Goal: Task Accomplishment & Management: Use online tool/utility

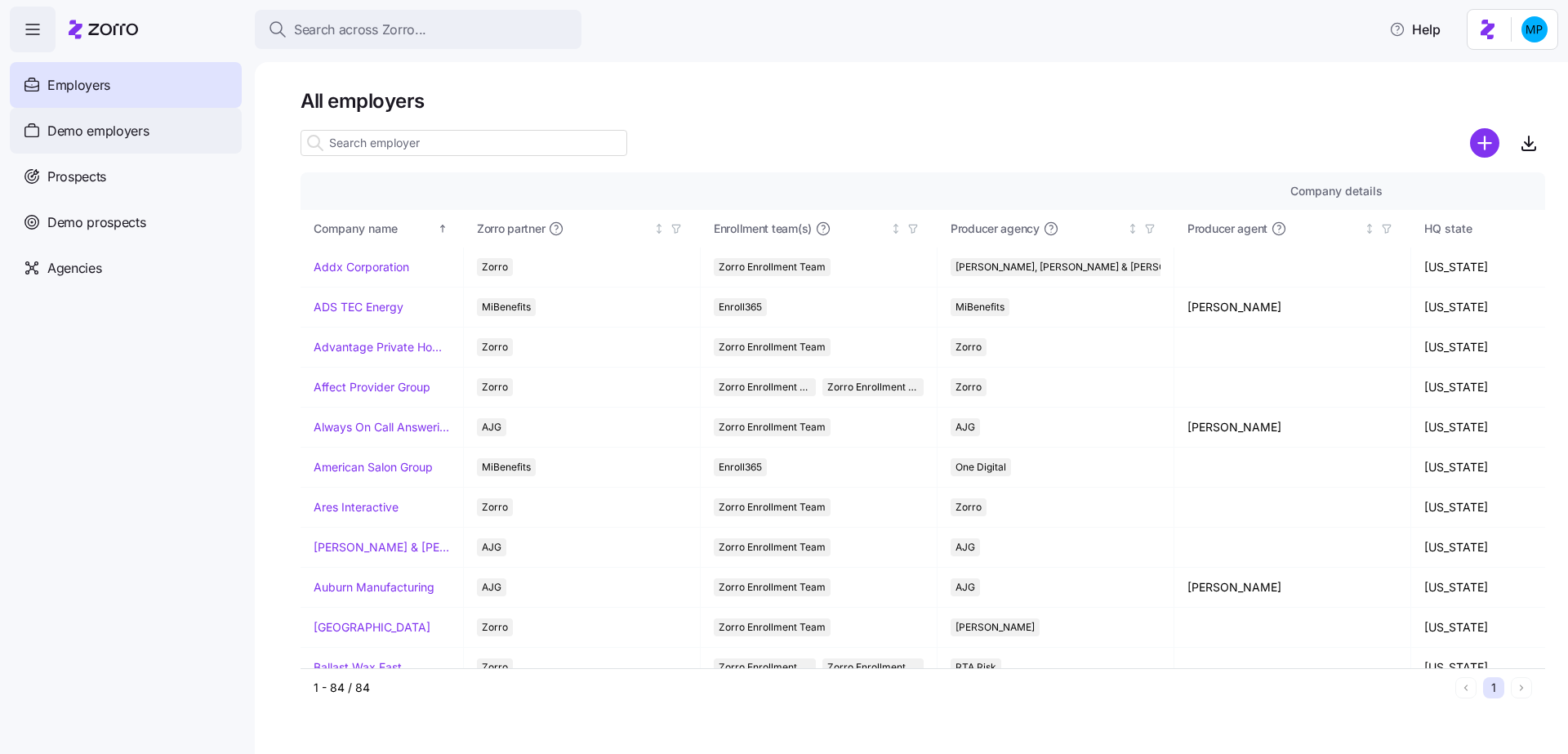
click at [121, 132] on span "Demo employers" at bounding box center [98, 131] width 102 height 20
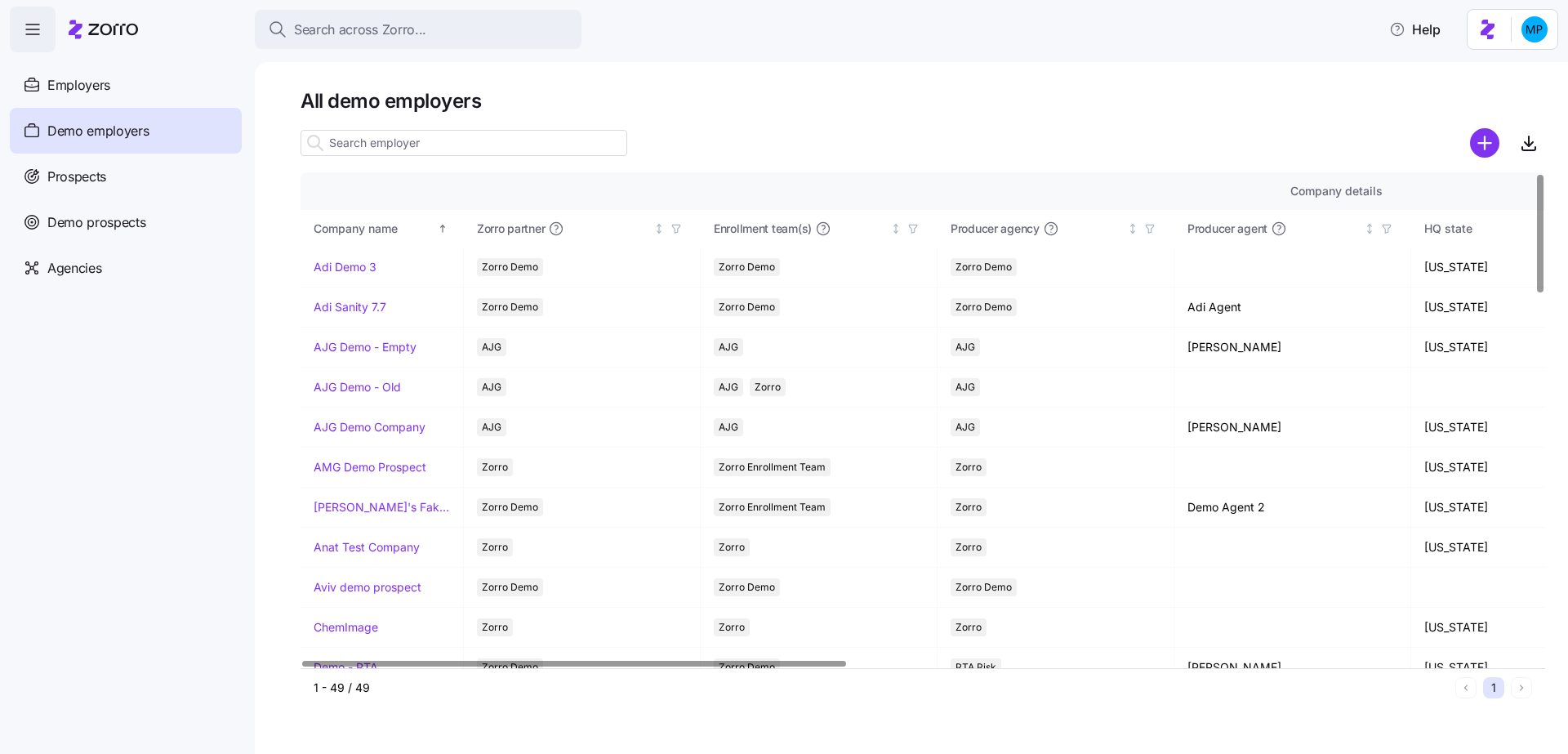
click at [553, 134] on input at bounding box center [464, 143] width 327 height 26
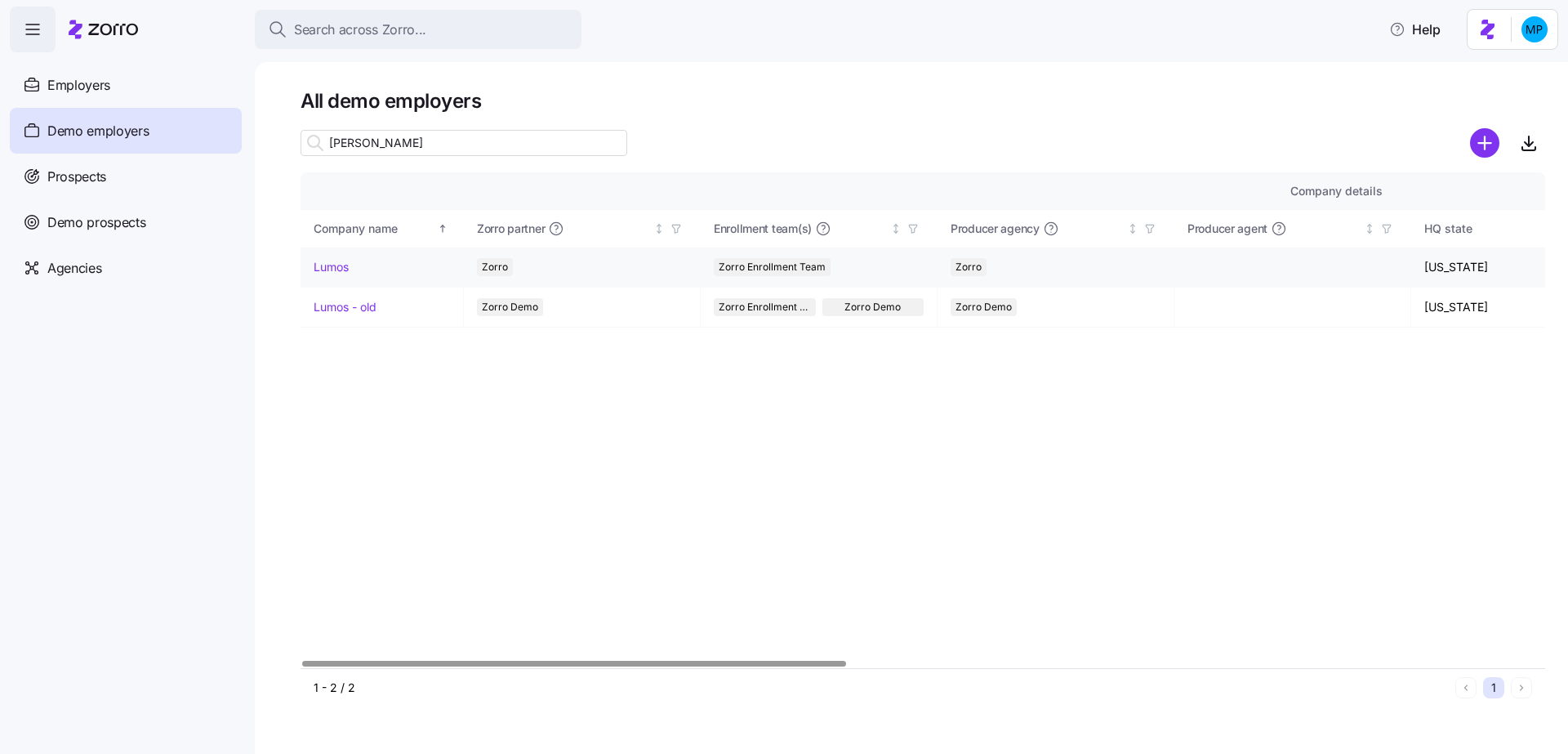
type input "lum"
click at [335, 263] on link "Lumos" at bounding box center [331, 267] width 35 height 16
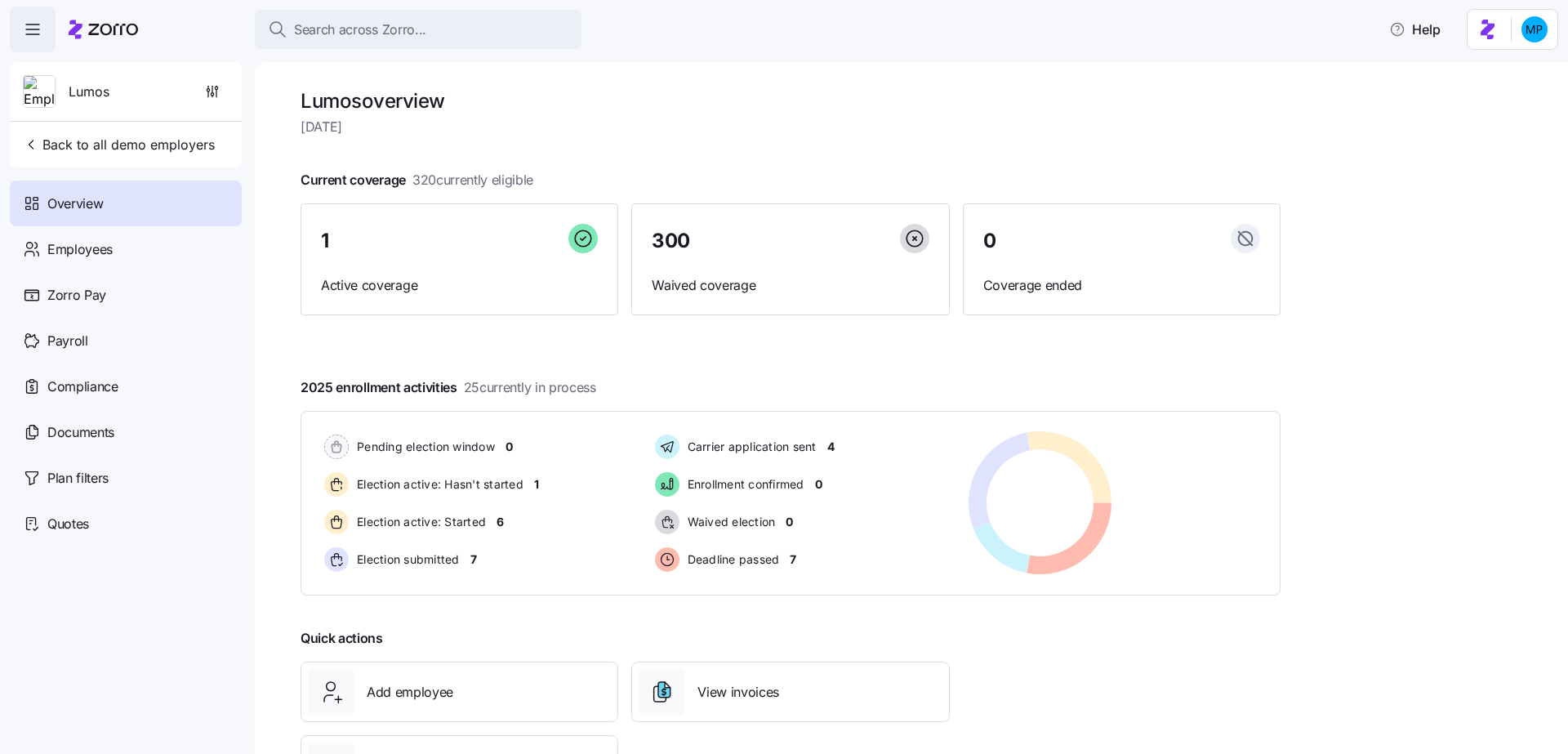
drag, startPoint x: 304, startPoint y: 181, endPoint x: 571, endPoint y: 184, distance: 267.0
click at [571, 184] on div "Current coverage 320 currently eligible 1 Active coverage 300 Waived coverage 0…" at bounding box center [790, 242] width 980 height 145
drag, startPoint x: 304, startPoint y: 386, endPoint x: 620, endPoint y: 387, distance: 316.0
click at [620, 385] on div "2025 enrollment activities 25 currently in process Pending election window 0 El…" at bounding box center [790, 486] width 980 height 218
click at [796, 363] on div at bounding box center [790, 361] width 980 height 26
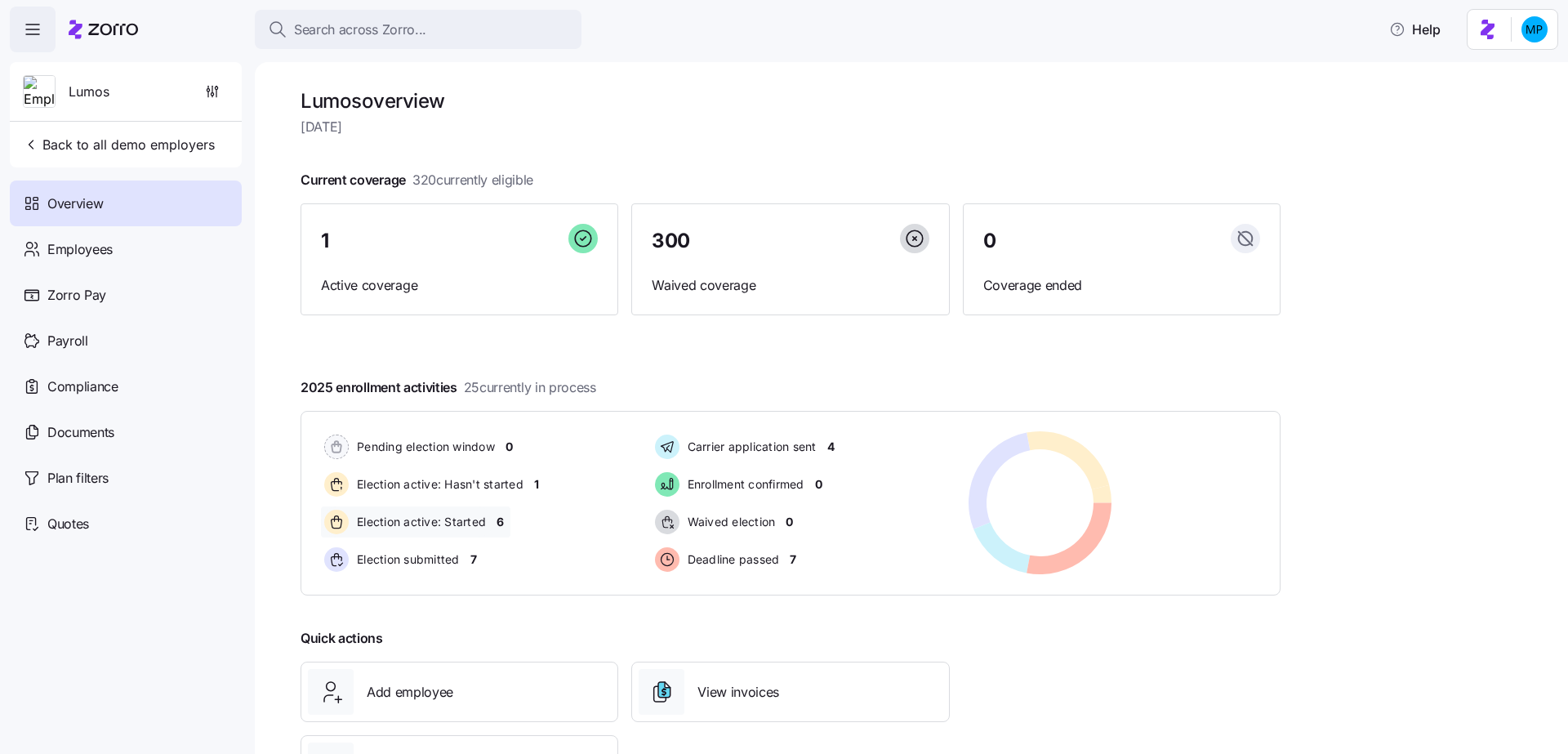
click at [499, 527] on span "6" at bounding box center [500, 522] width 8 height 16
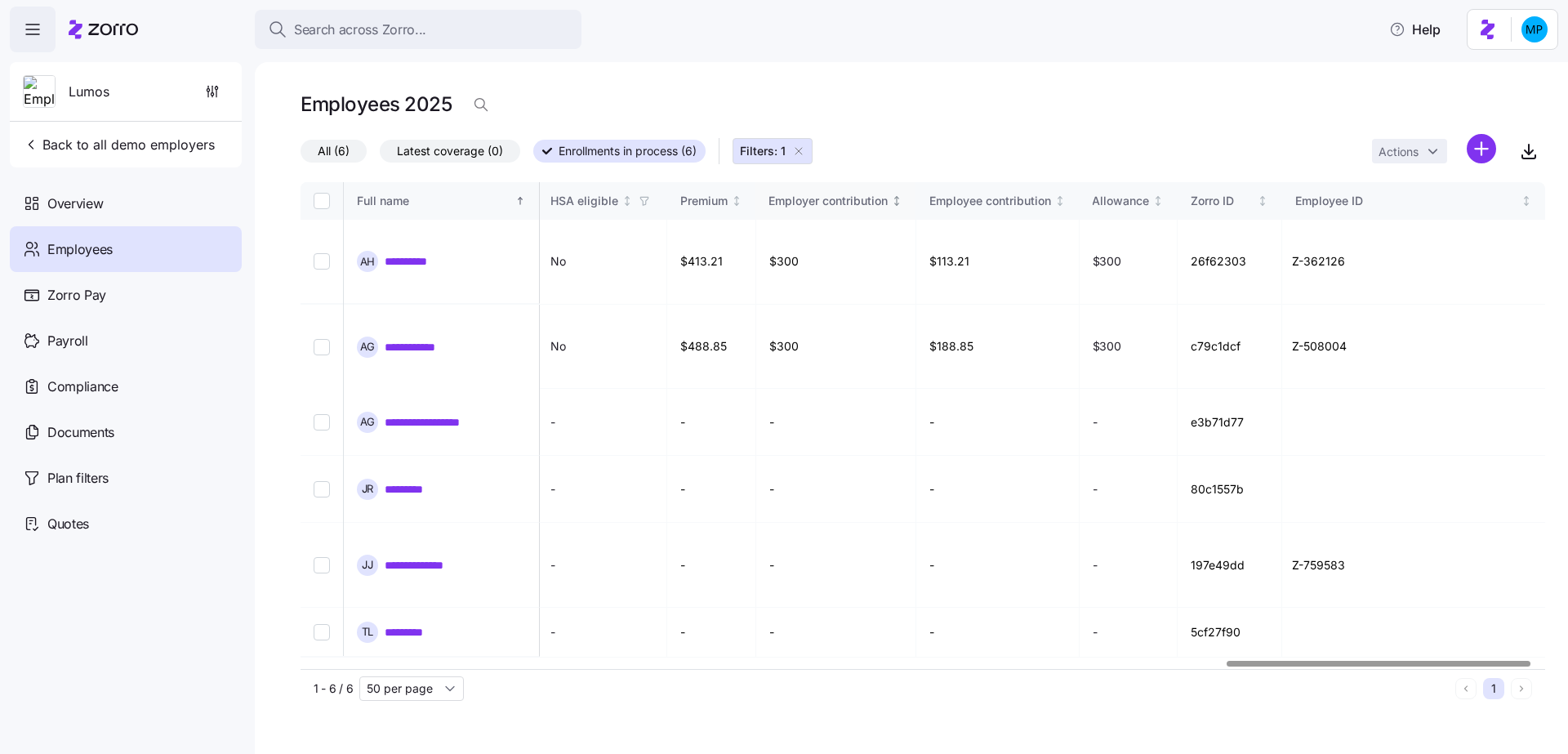
scroll to position [0, 3759]
click at [89, 339] on div "Payroll" at bounding box center [126, 341] width 232 height 46
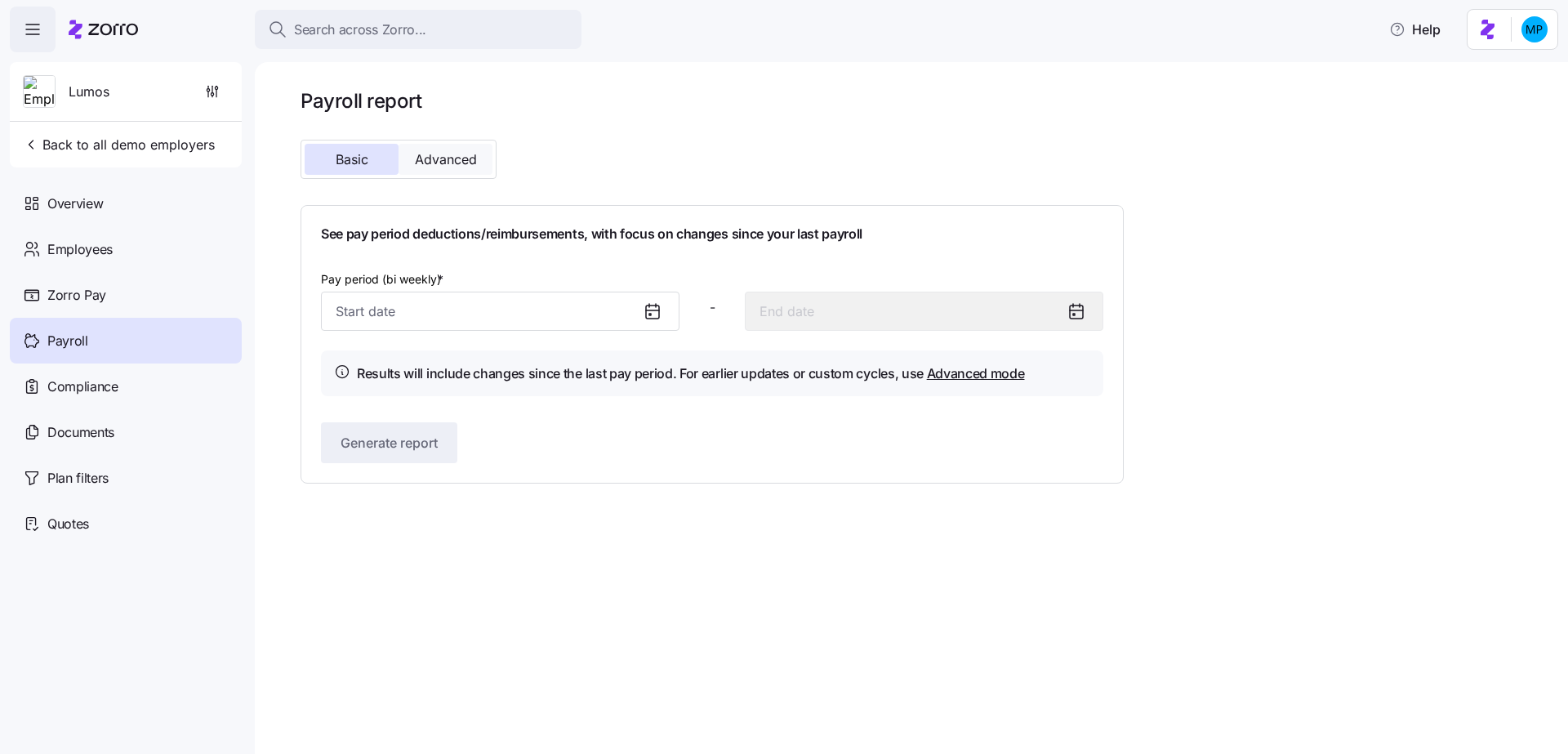
click at [456, 153] on span "Advanced" at bounding box center [446, 159] width 62 height 13
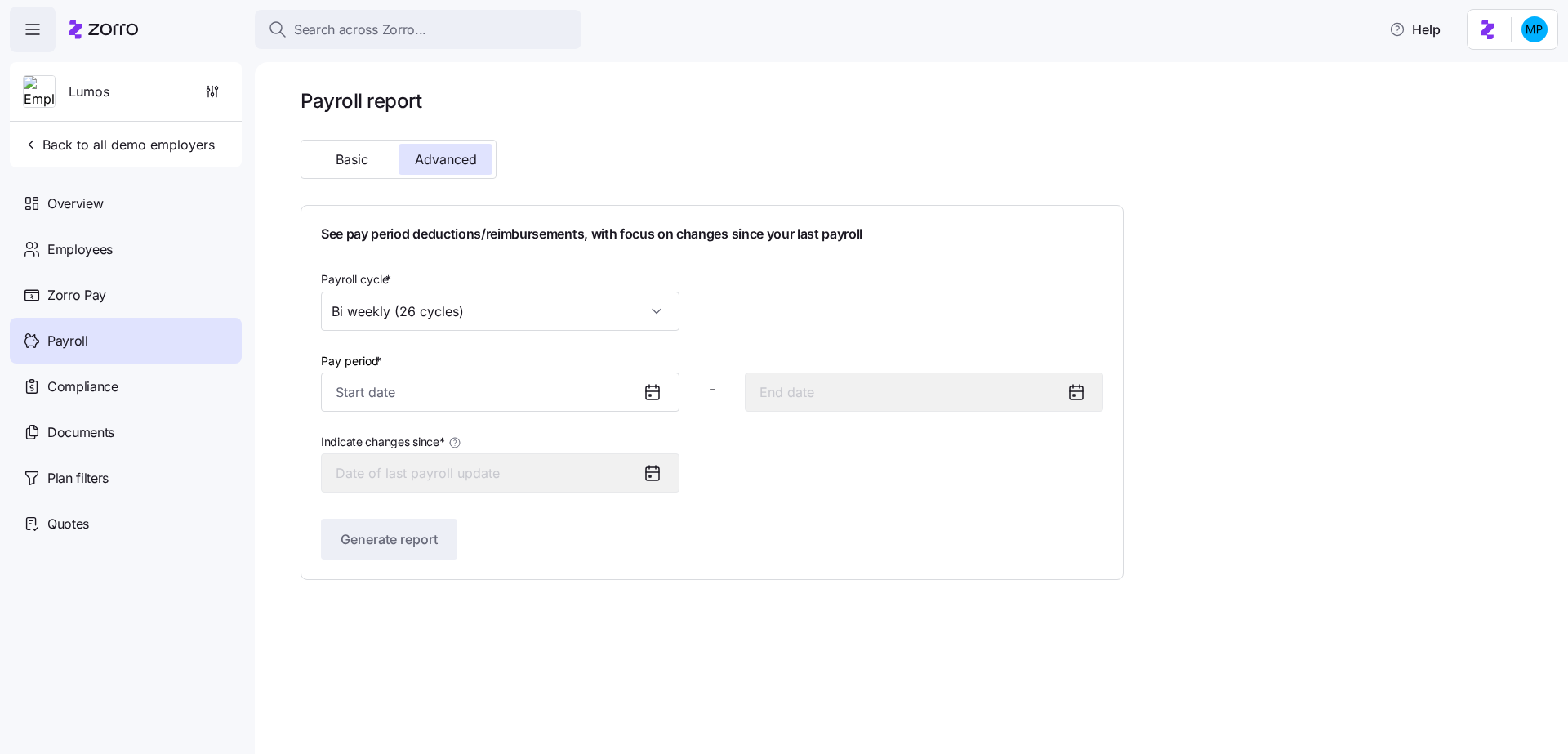
click at [374, 142] on div "Basic Advanced" at bounding box center [398, 159] width 196 height 39
click at [442, 316] on input "Bi weekly (26 cycles)" at bounding box center [500, 311] width 358 height 39
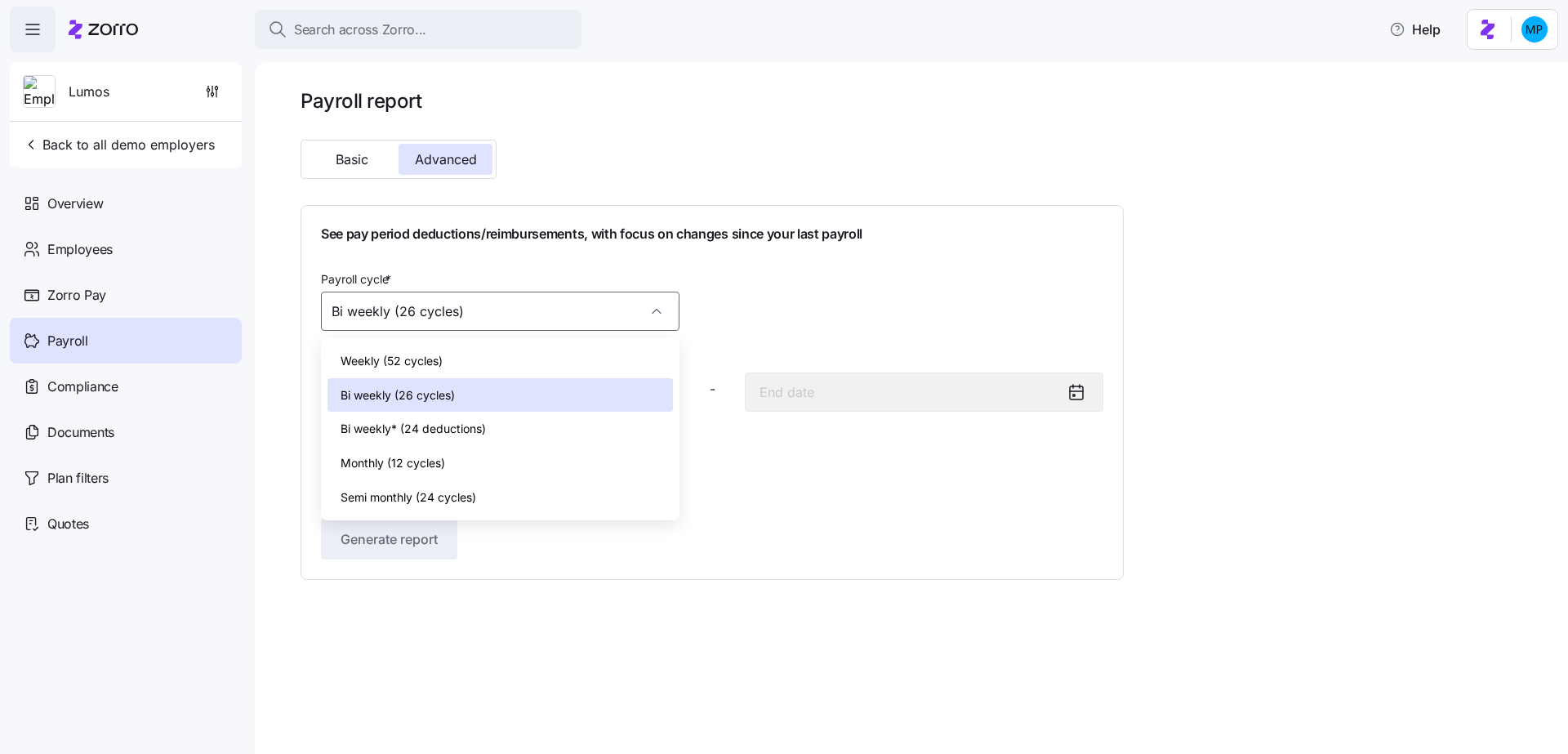
click at [451, 403] on span "Bi weekly (26 cycles)" at bounding box center [397, 395] width 114 height 18
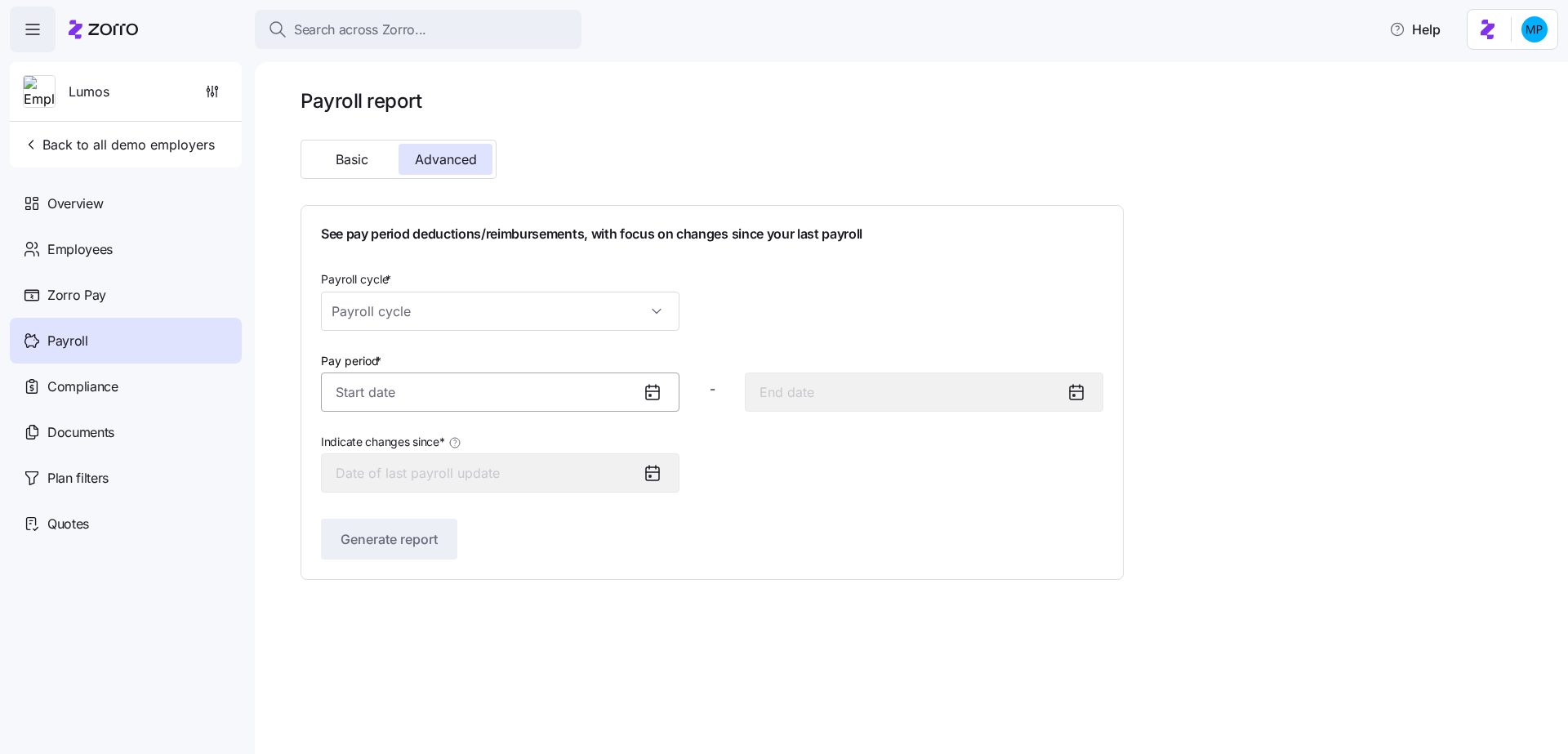
click at [512, 394] on input "Pay period *" at bounding box center [500, 392] width 358 height 39
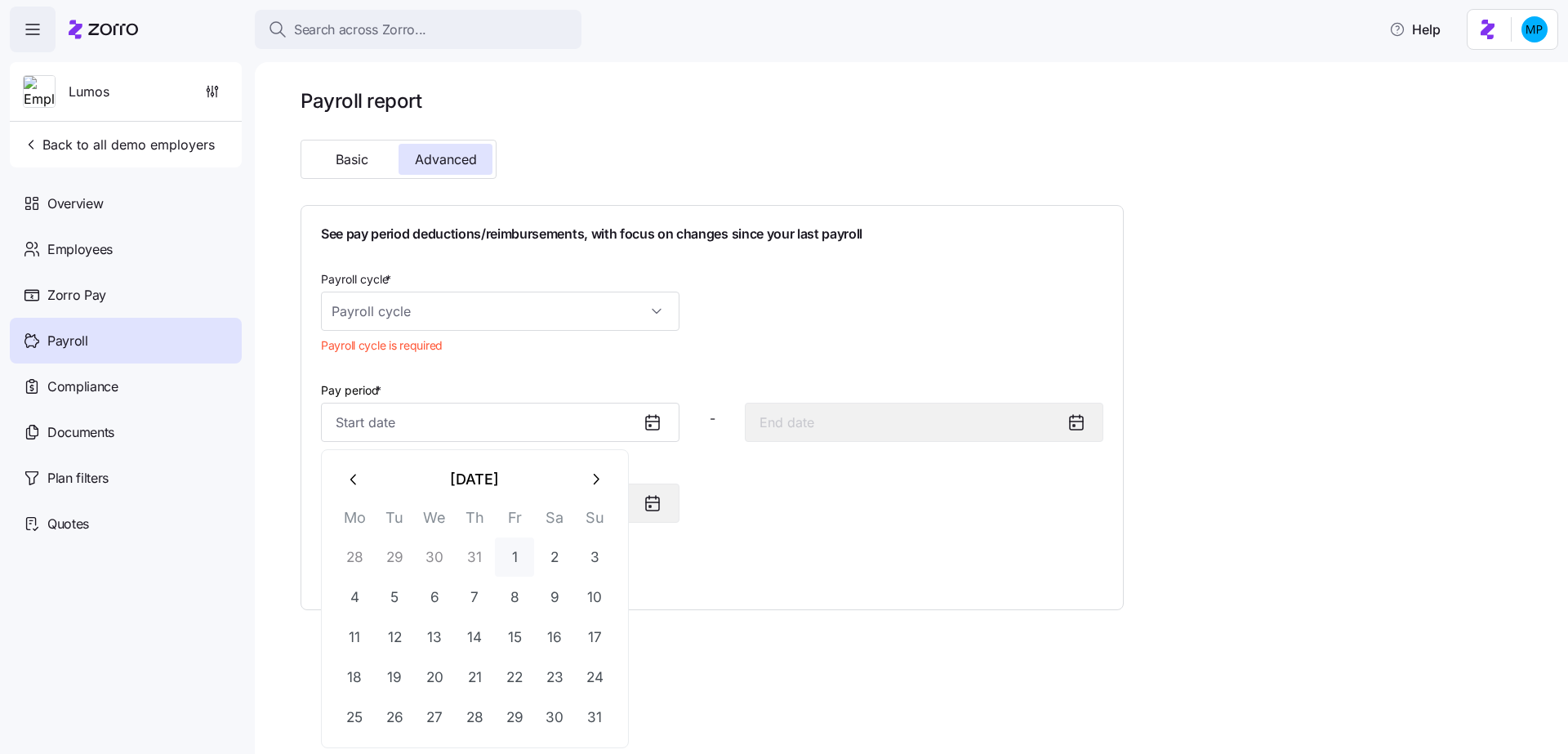
click at [515, 554] on button "1" at bounding box center [514, 557] width 39 height 39
type input "[DATE]"
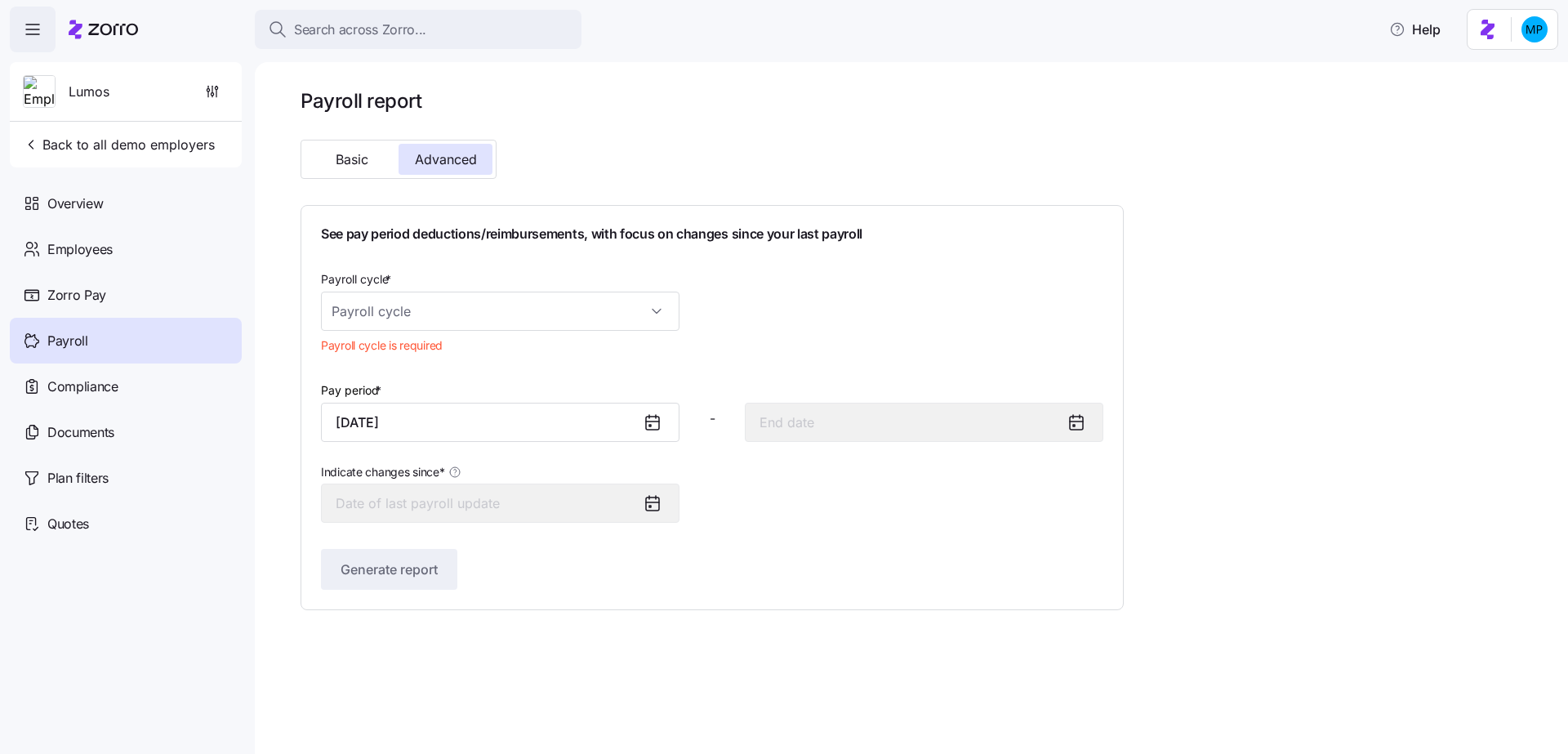
click at [772, 348] on div "Payroll cycle * Payroll cycle is required" at bounding box center [712, 315] width 795 height 105
click at [542, 560] on div "Generate report" at bounding box center [712, 569] width 782 height 41
click at [517, 348] on div "Payroll cycle * Payroll cycle is required" at bounding box center [500, 315] width 371 height 105
click at [513, 312] on input "Payroll cycle *" at bounding box center [500, 311] width 358 height 39
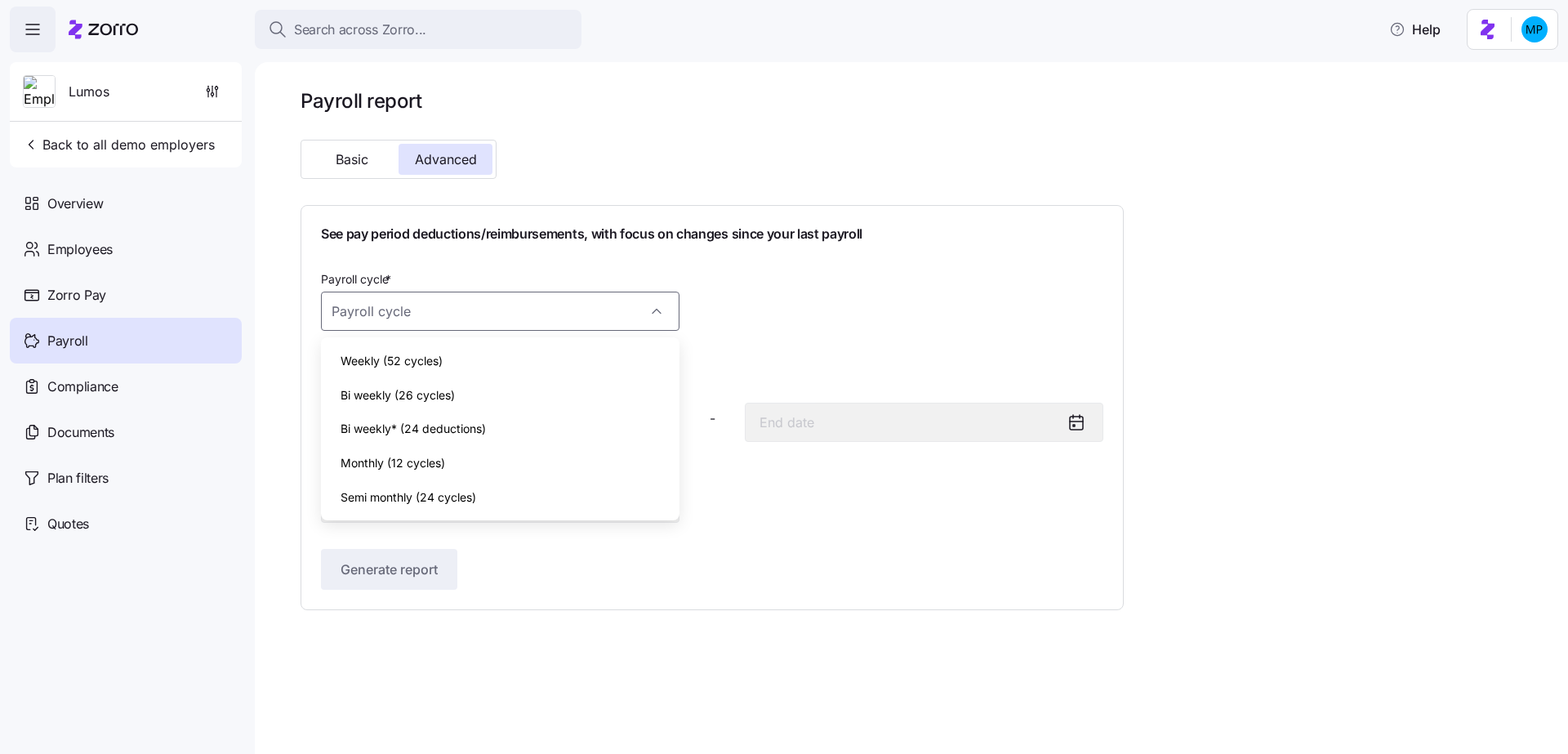
click at [513, 361] on div "Weekly (52 cycles)" at bounding box center [500, 361] width 345 height 34
type input "[DATE]"
type input "Weekly (52 cycles)"
type input "[DATE]"
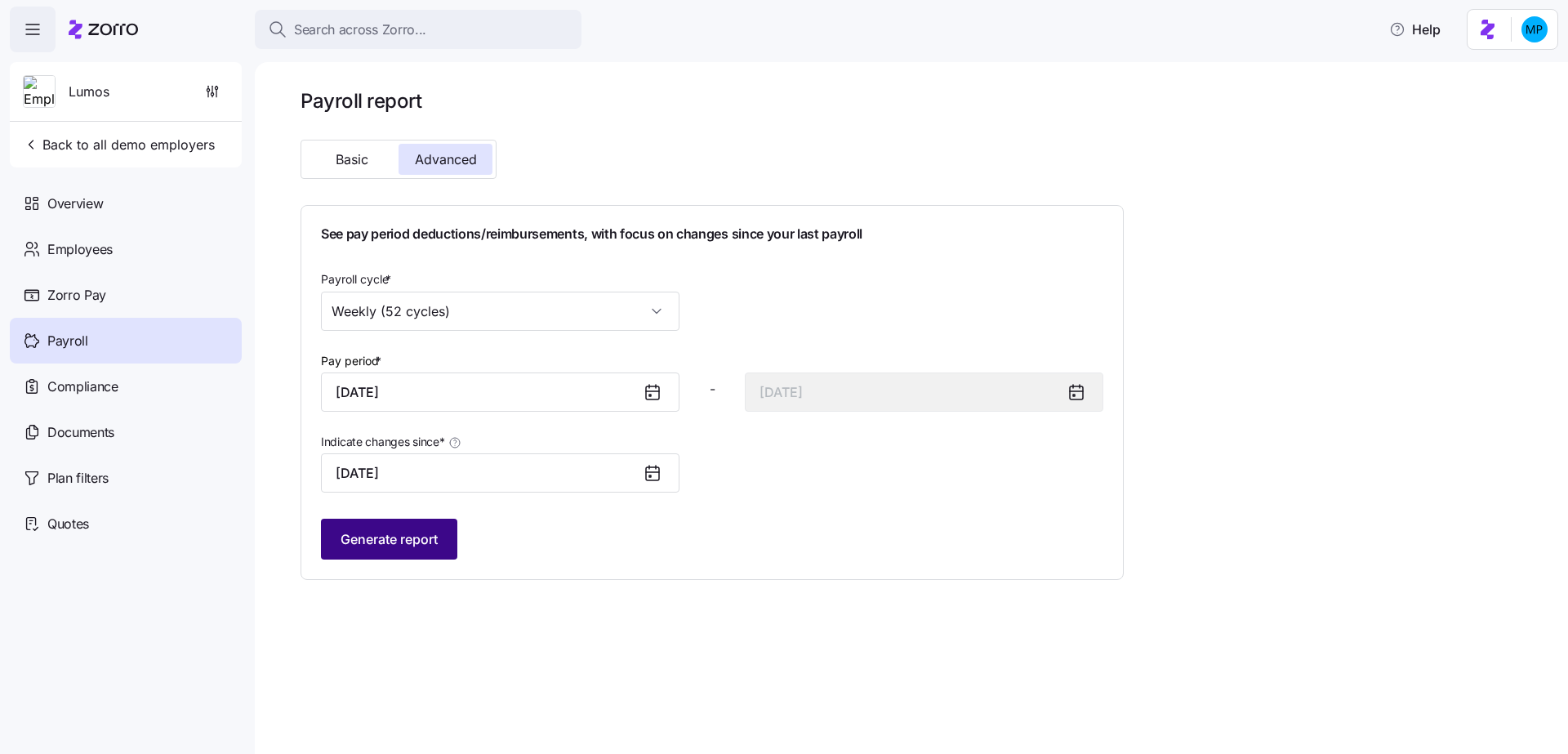
click at [399, 524] on button "Generate report" at bounding box center [389, 538] width 137 height 41
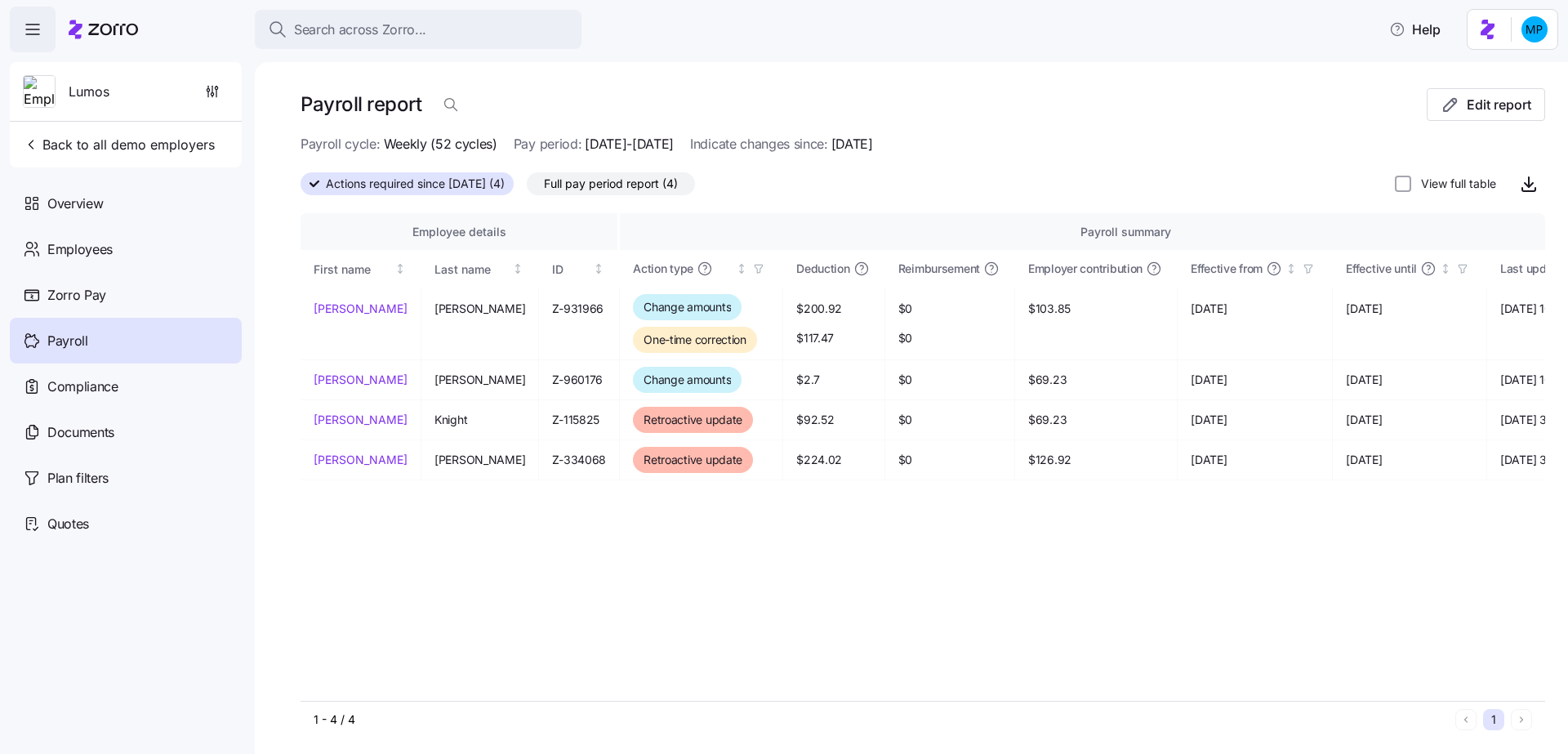
click at [86, 337] on span "Payroll" at bounding box center [67, 341] width 41 height 20
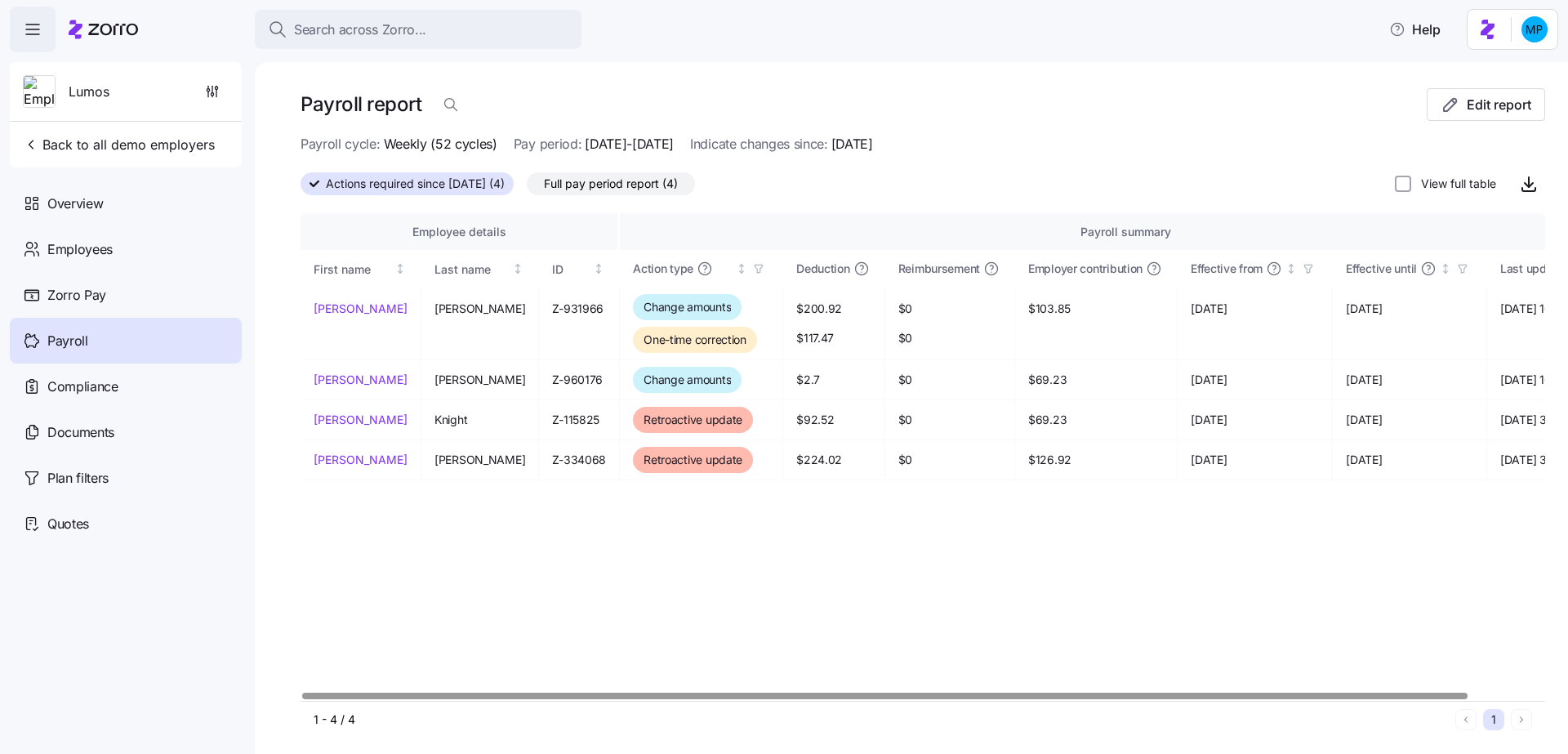
click at [51, 348] on span "Payroll" at bounding box center [67, 341] width 41 height 20
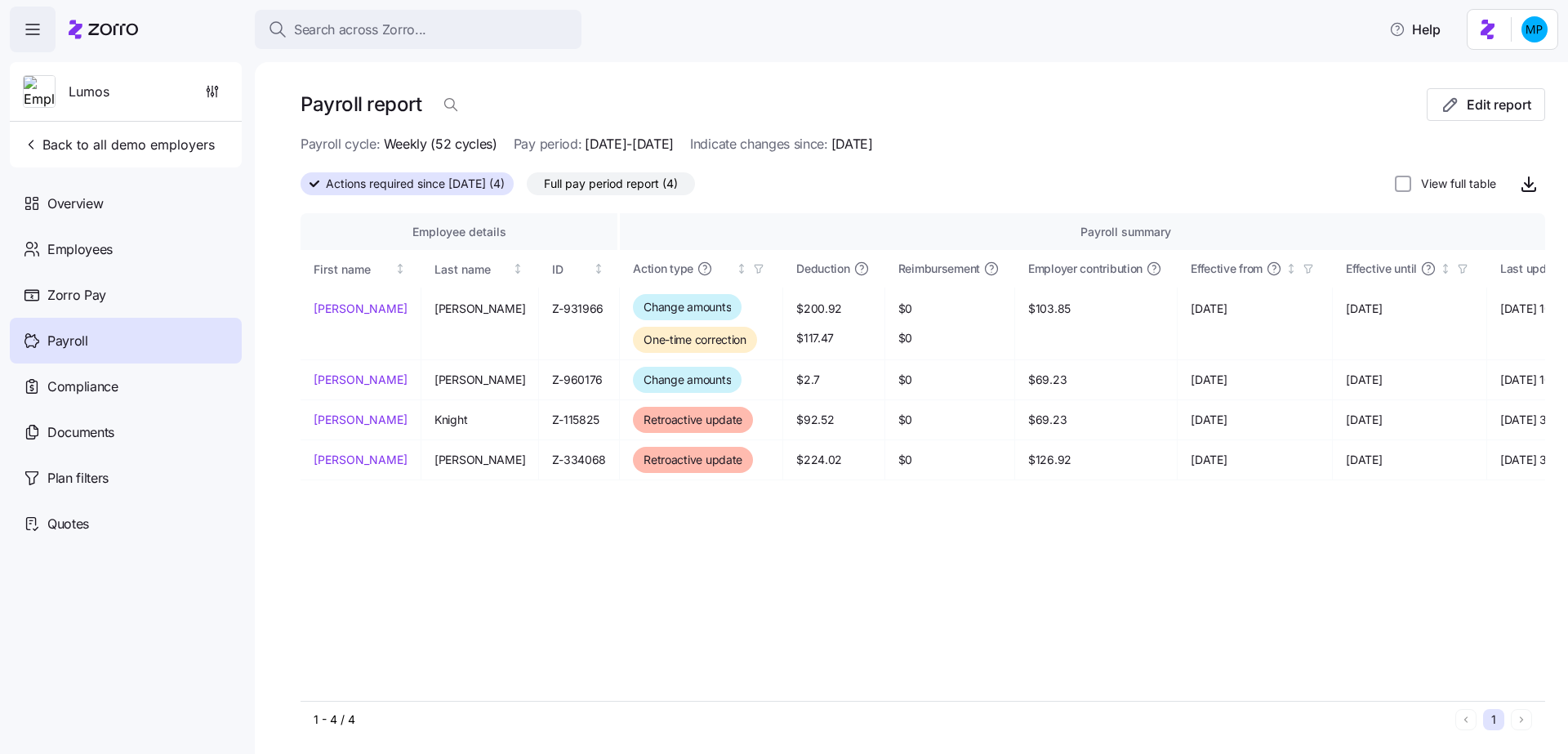
click at [1467, 135] on div "Payroll cycle: Weekly (52 cycles) Pay period: [DATE]-[DATE] Indicate changes si…" at bounding box center [922, 144] width 1244 height 20
click at [1467, 111] on span "Edit report" at bounding box center [1498, 104] width 65 height 19
click at [128, 199] on div "Overview" at bounding box center [126, 203] width 232 height 46
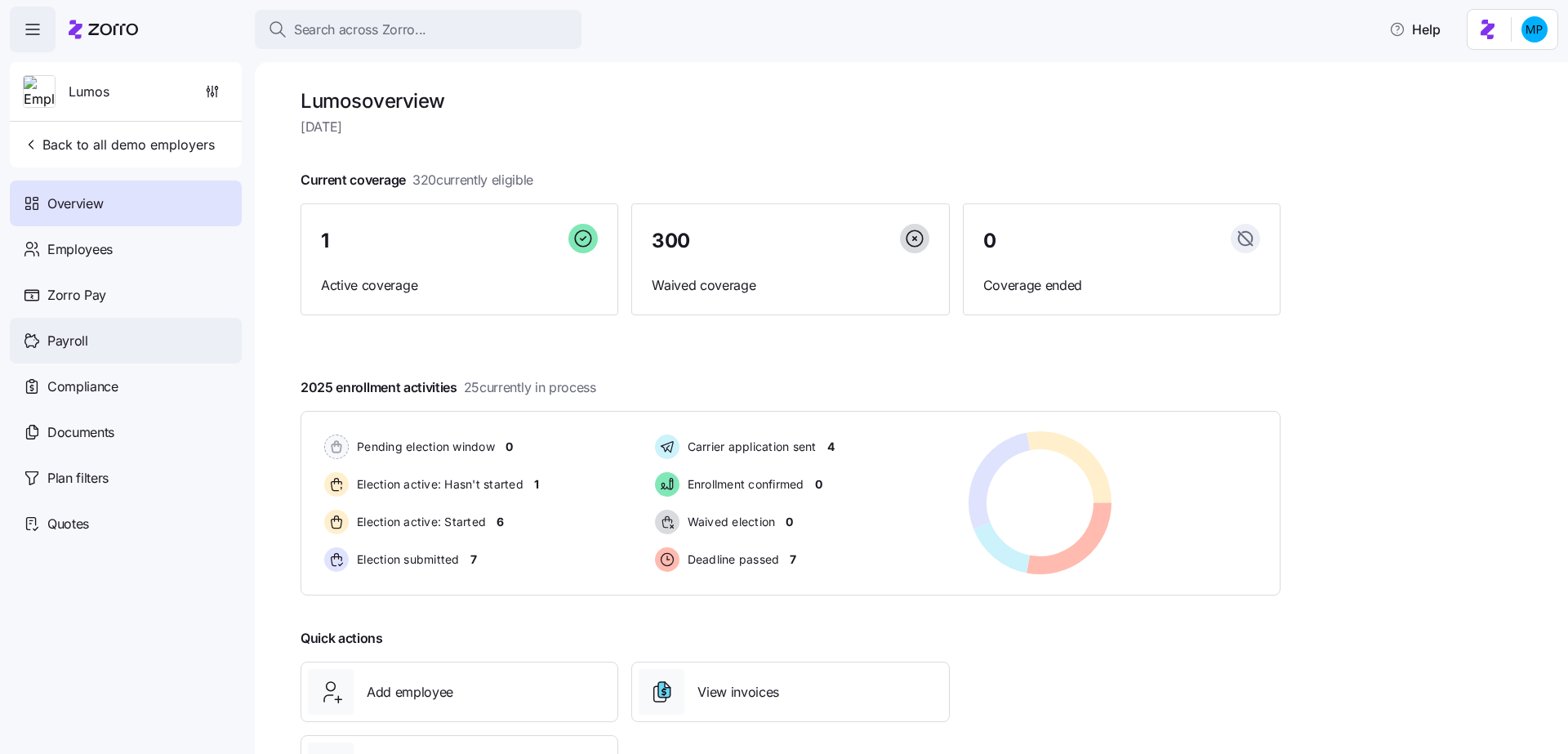
click at [100, 340] on div "Payroll" at bounding box center [126, 341] width 232 height 46
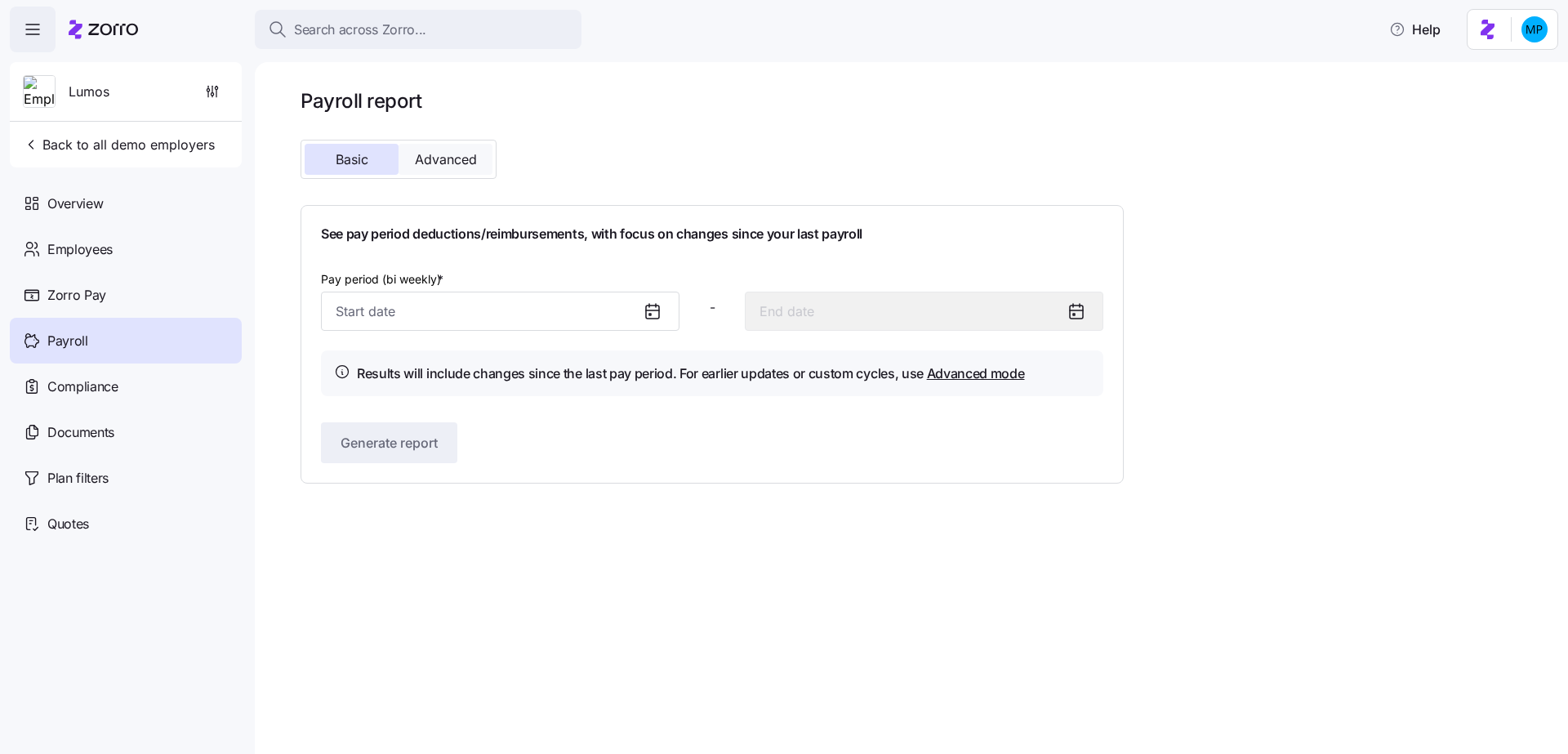
click at [443, 156] on span "Advanced" at bounding box center [446, 159] width 62 height 13
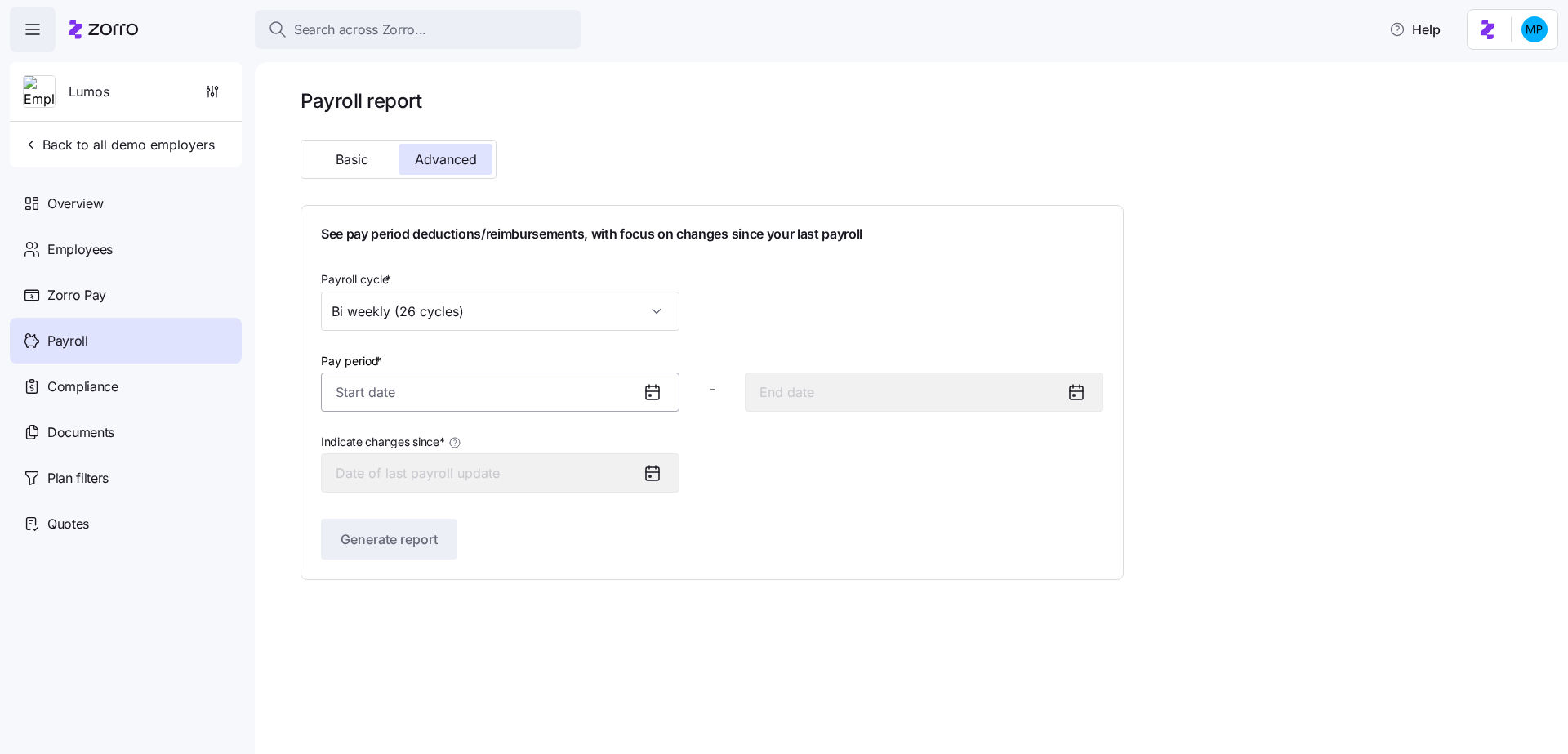
click at [460, 378] on input "Pay period *" at bounding box center [500, 392] width 358 height 39
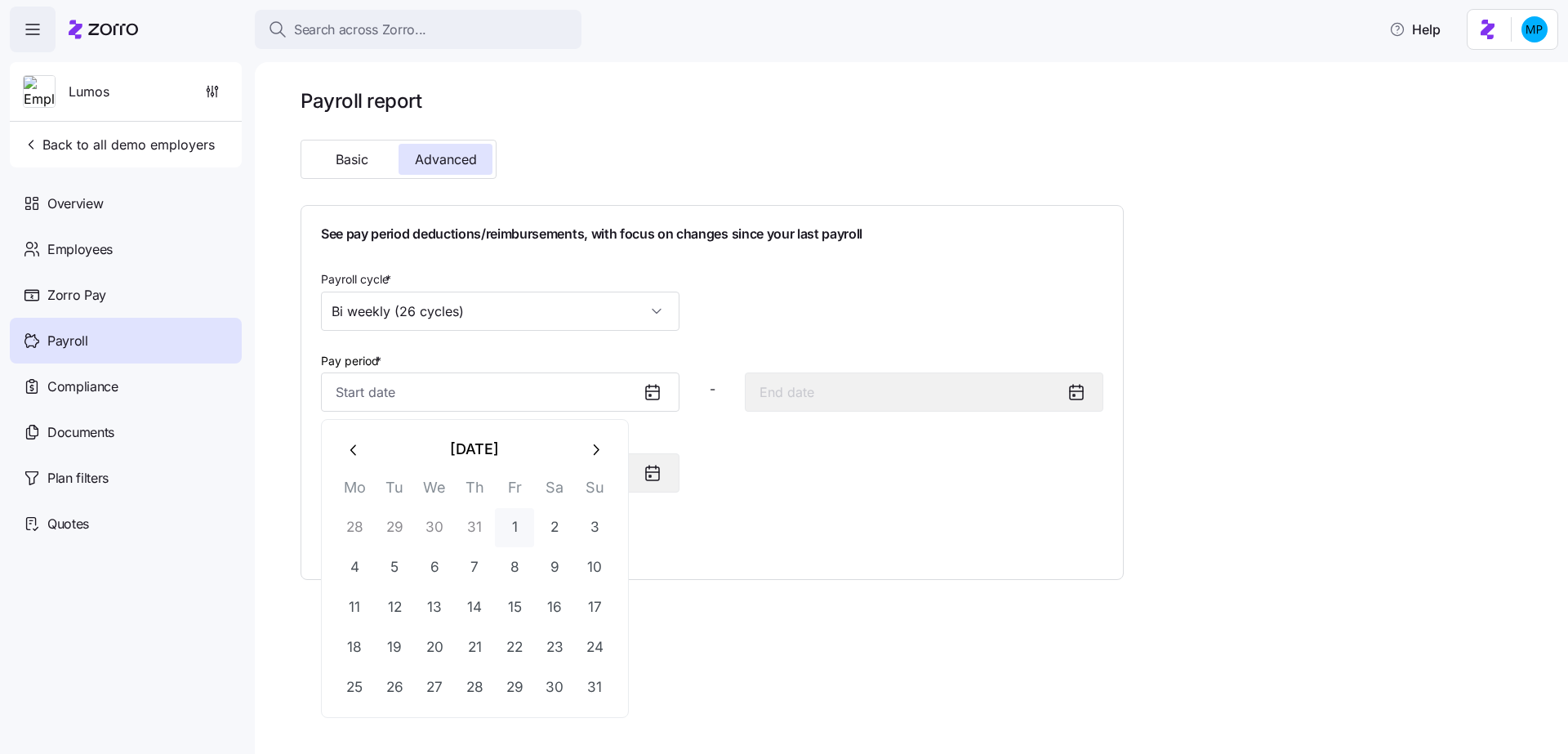
click at [513, 530] on button "1" at bounding box center [514, 528] width 39 height 39
type input "[DATE]"
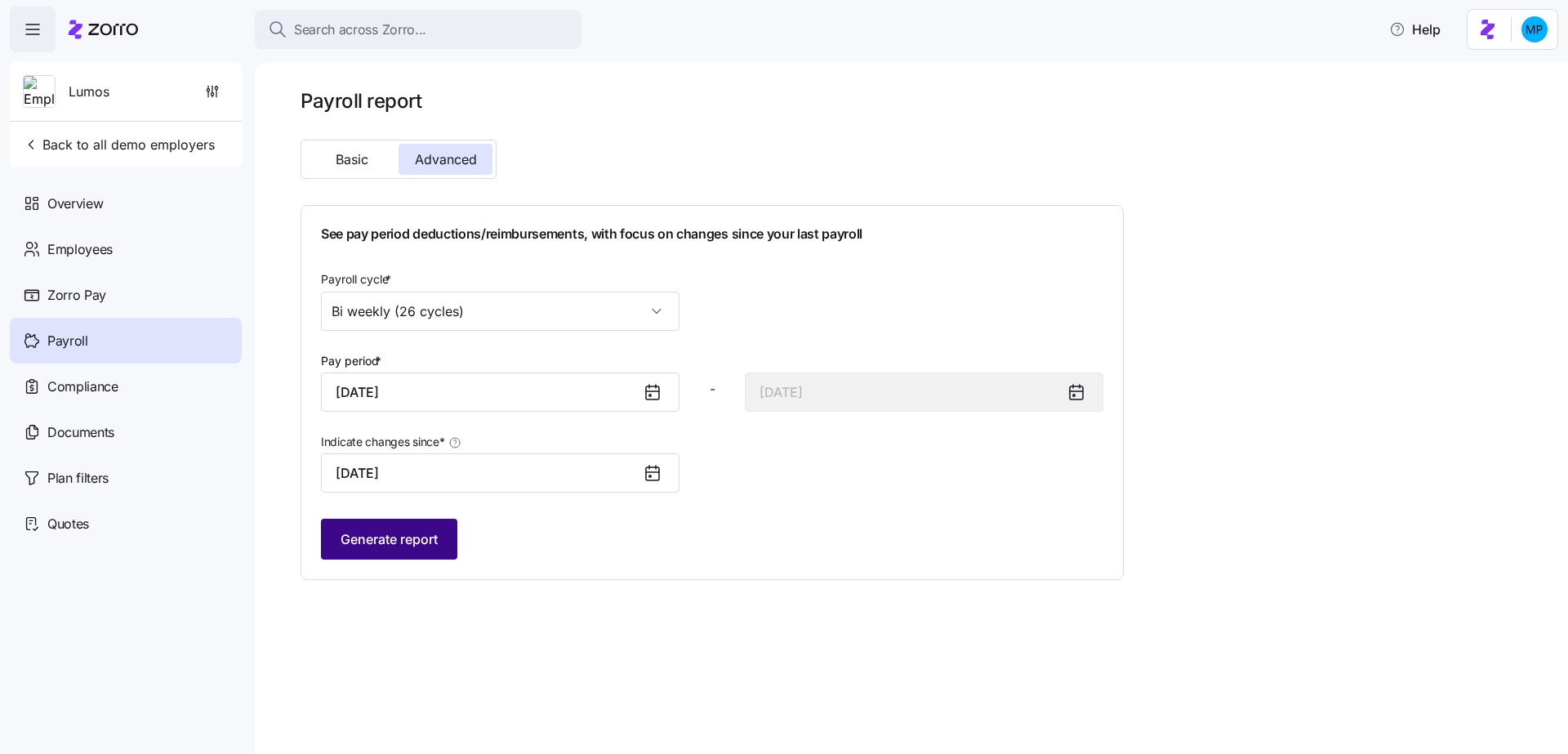
click at [439, 531] on button "Generate report" at bounding box center [389, 538] width 137 height 41
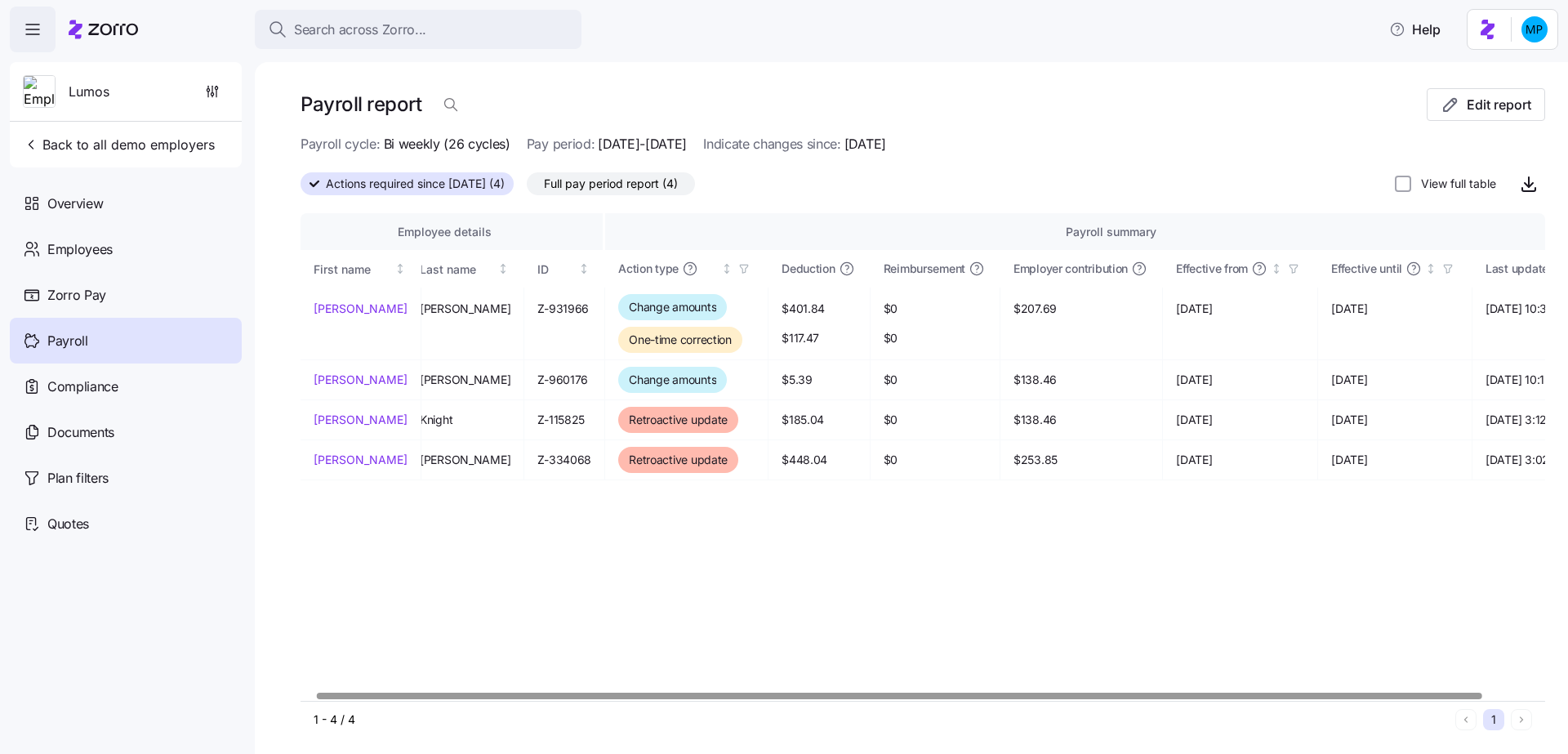
scroll to position [4, 0]
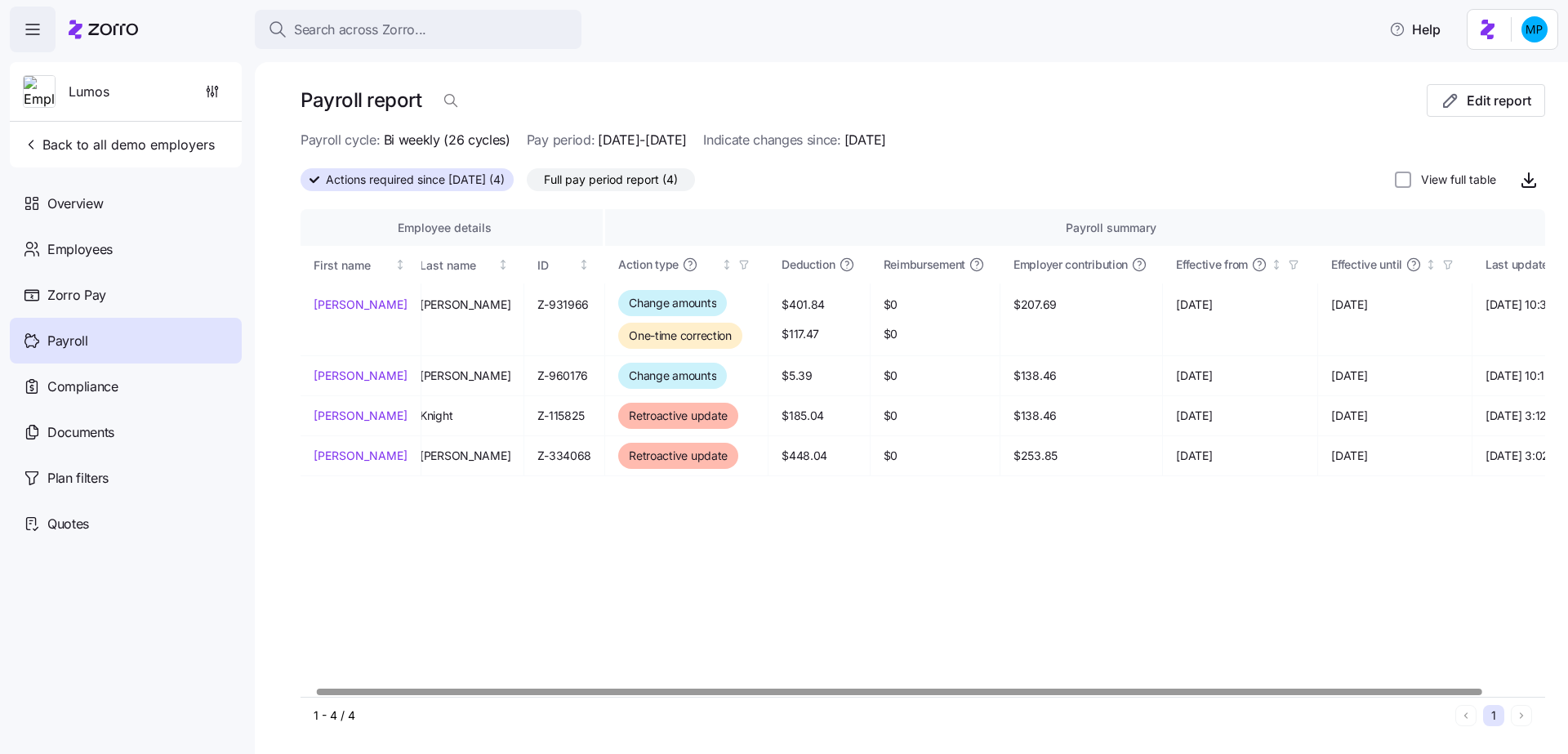
click at [1406, 169] on div "View full table" at bounding box center [1469, 179] width 150 height 33
click at [1411, 179] on label "View full table" at bounding box center [1453, 179] width 85 height 16
click at [1406, 179] on input "View full table" at bounding box center [1402, 179] width 16 height 16
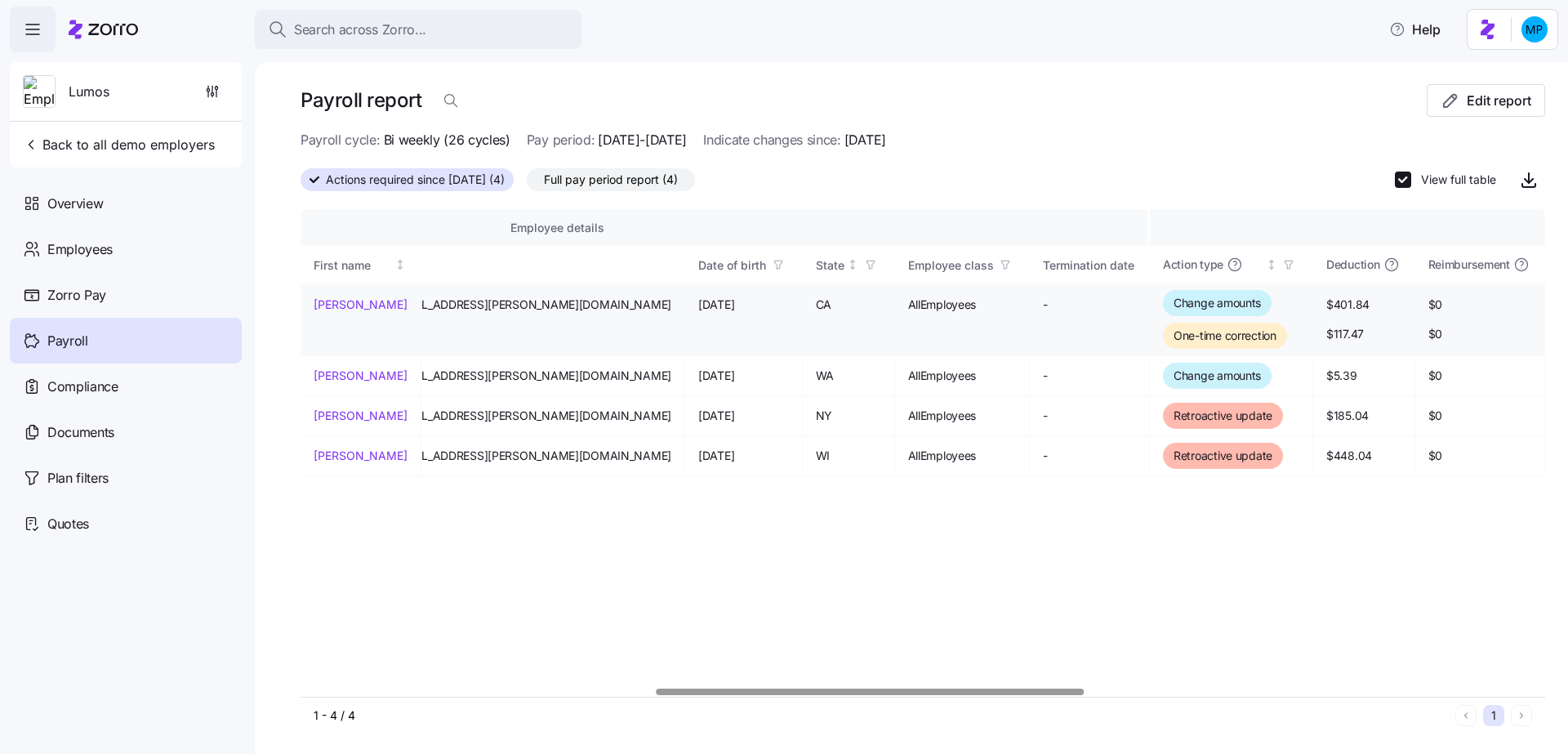
scroll to position [0, 0]
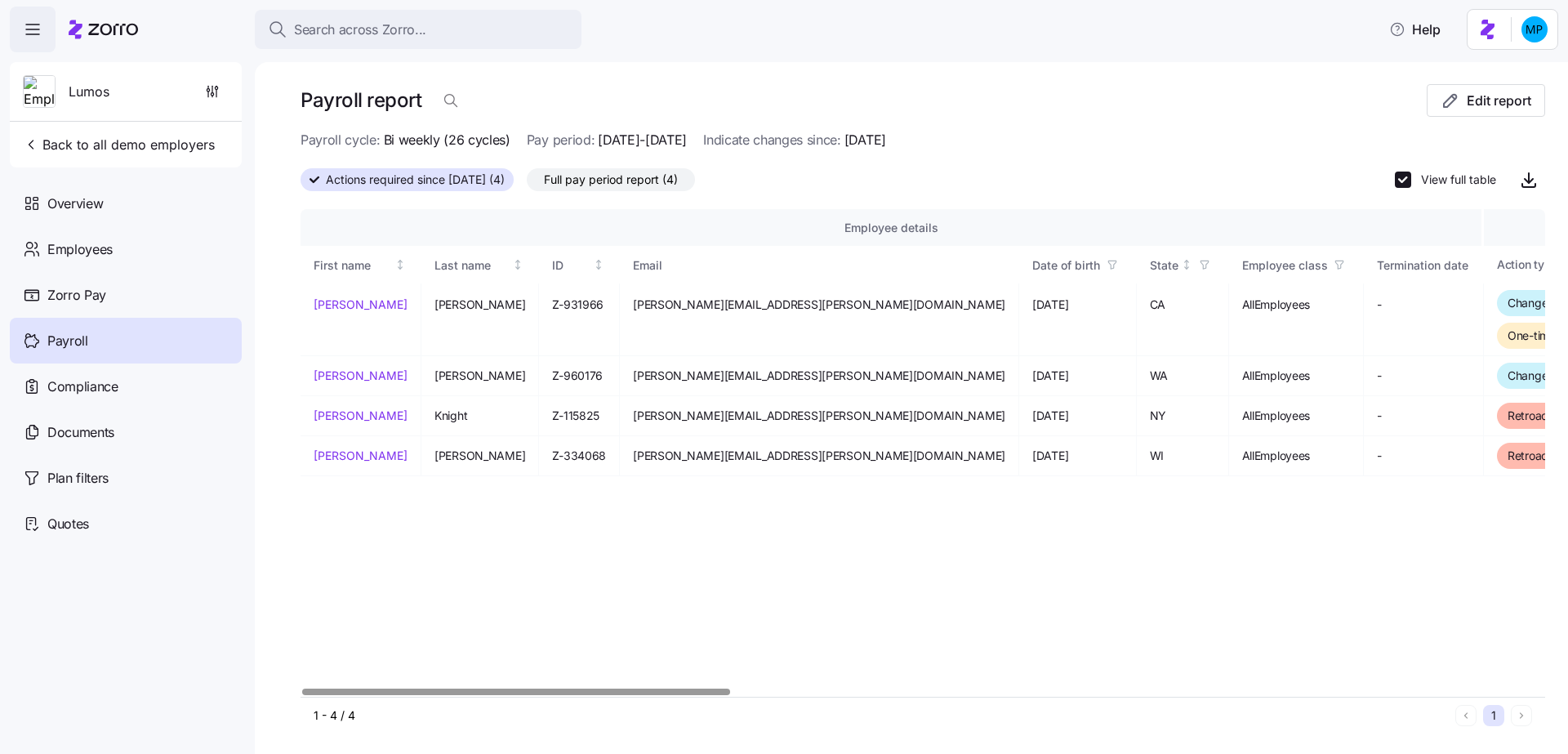
click at [1411, 171] on label "View full table" at bounding box center [1453, 179] width 85 height 16
click at [1407, 171] on input "View full table" at bounding box center [1402, 179] width 16 height 16
checkbox input "false"
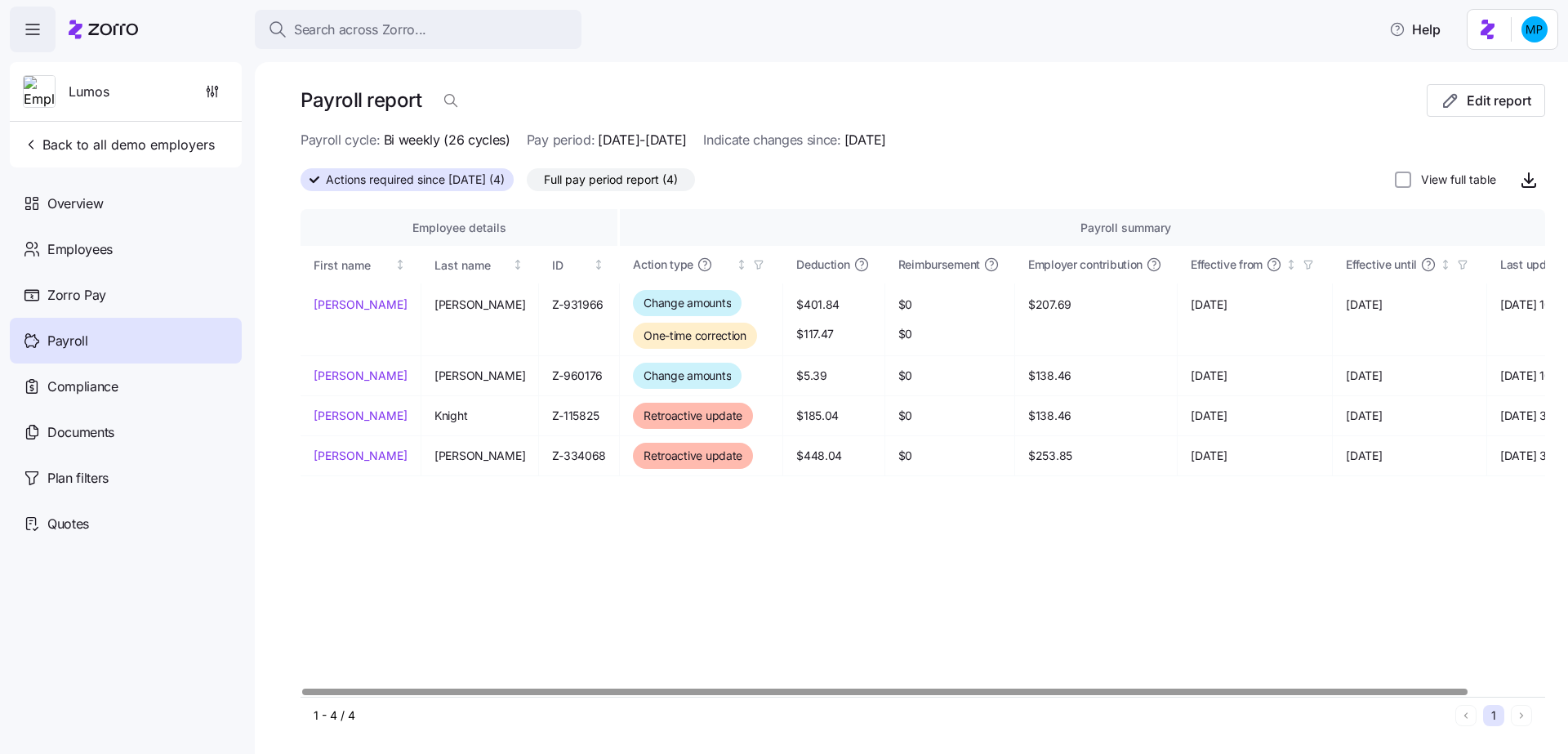
click at [75, 346] on span "Payroll" at bounding box center [67, 341] width 41 height 20
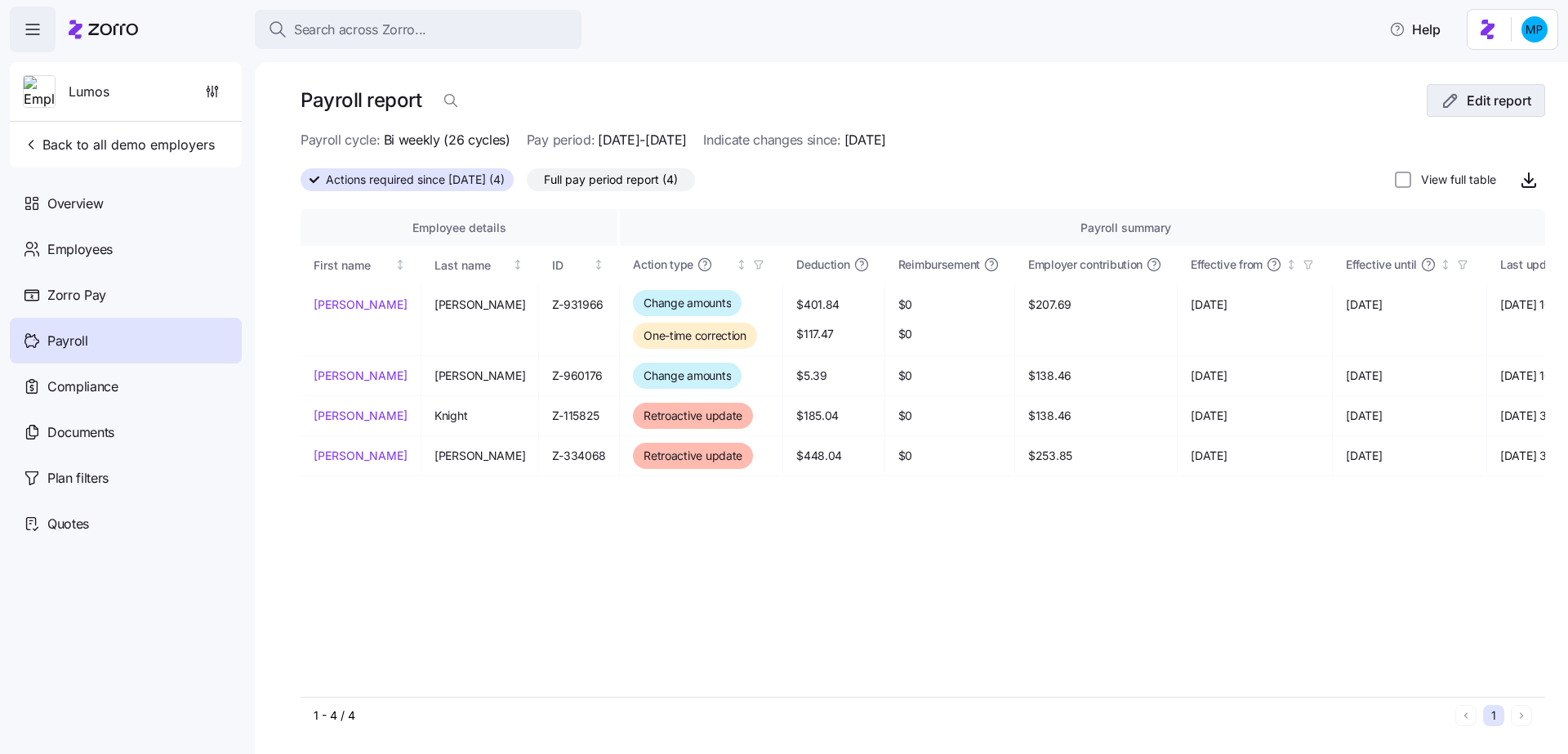
click at [1467, 91] on span "Edit report" at bounding box center [1498, 100] width 65 height 19
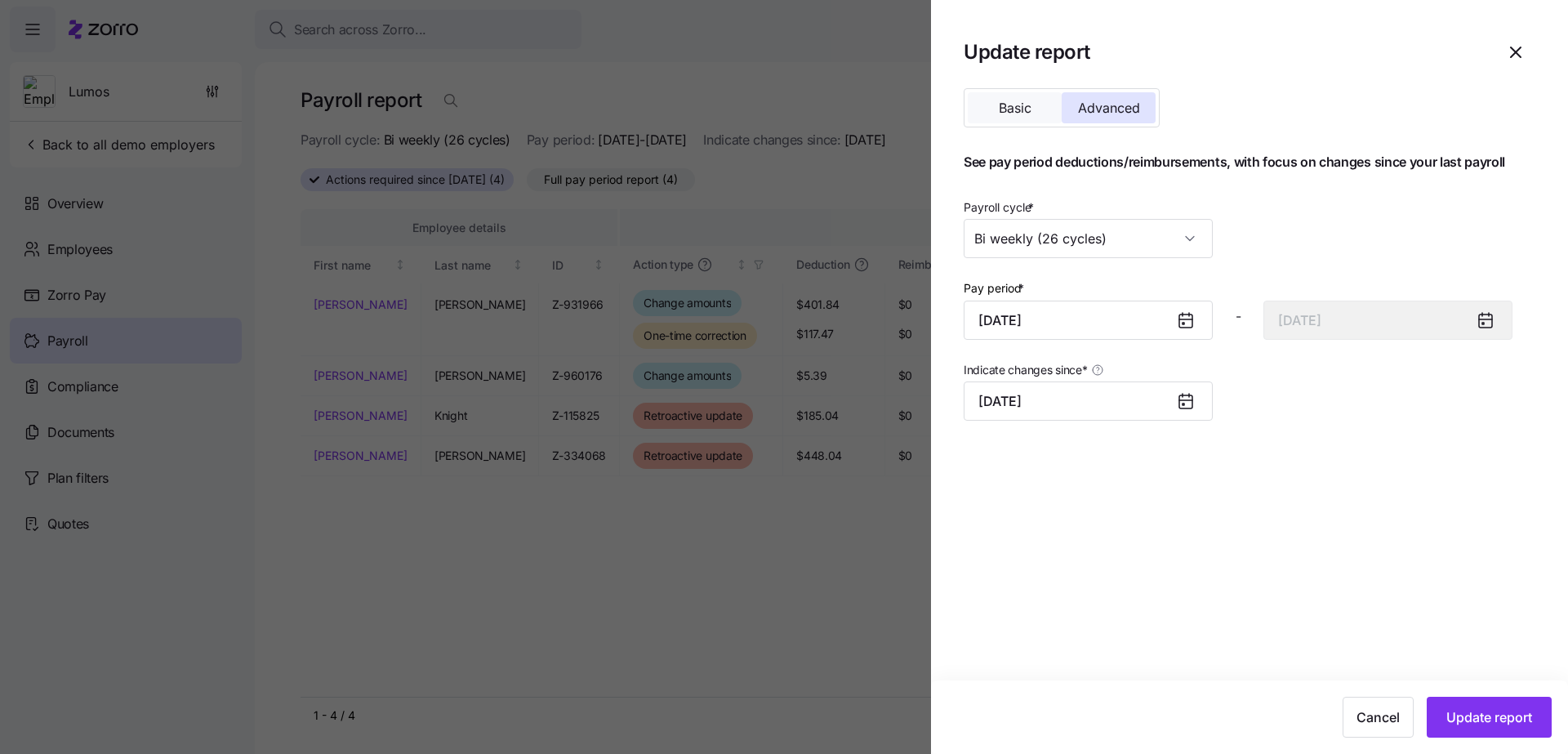
click at [1043, 119] on button "Basic" at bounding box center [1015, 107] width 94 height 31
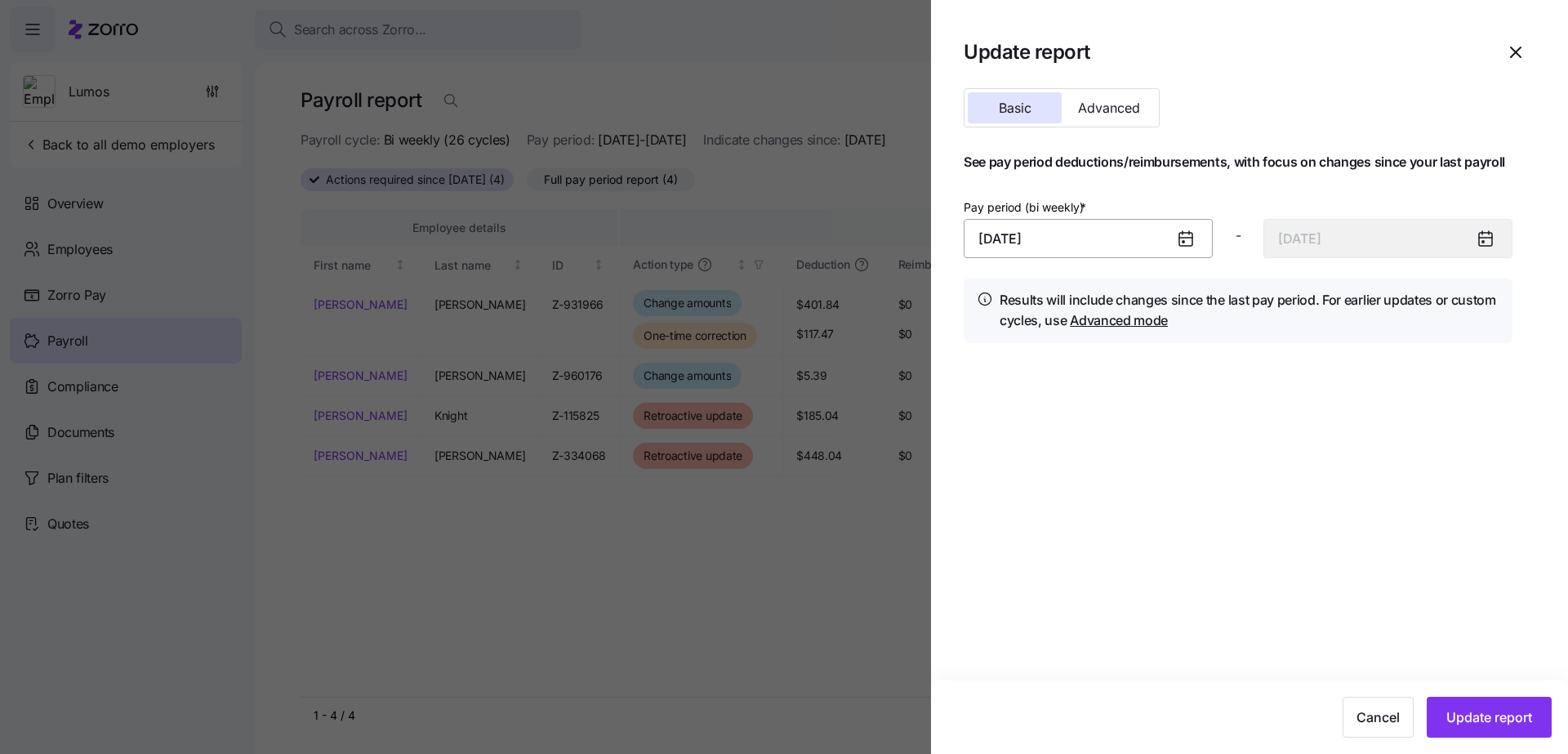
click at [1075, 237] on input "[DATE]" at bounding box center [1088, 238] width 249 height 39
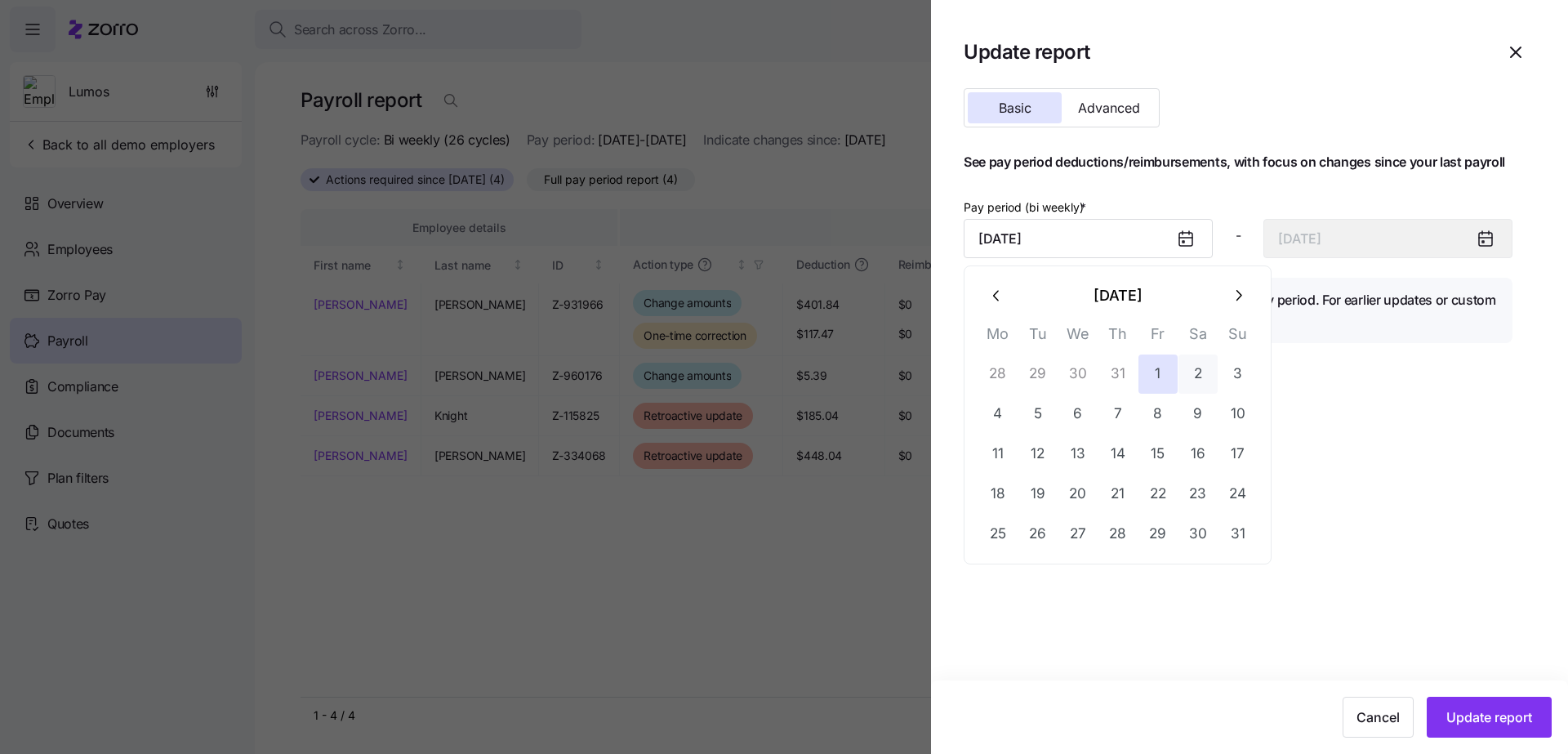
click at [1193, 378] on button "2" at bounding box center [1197, 374] width 39 height 39
type input "[DATE]"
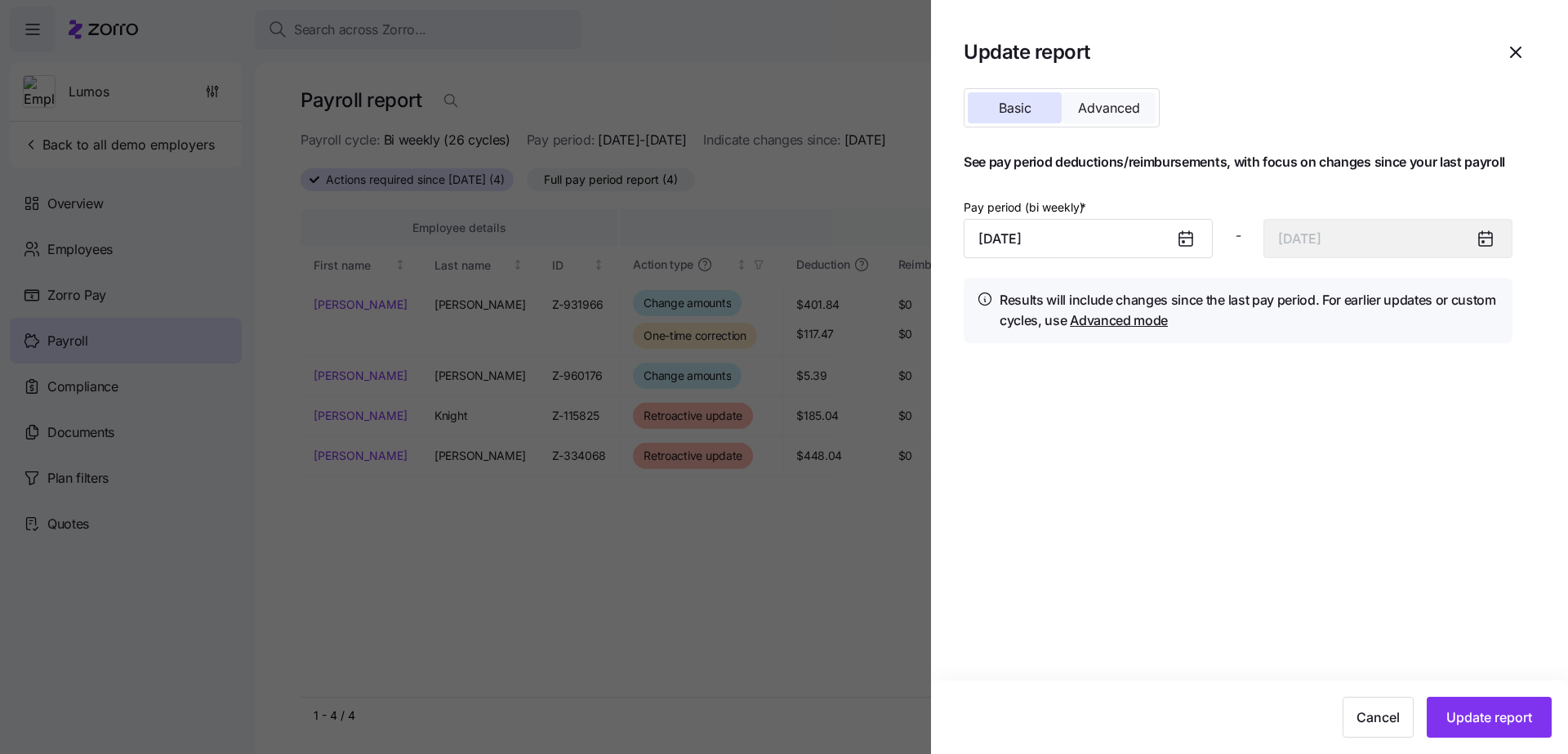
click at [1147, 101] on button "Advanced" at bounding box center [1109, 107] width 94 height 31
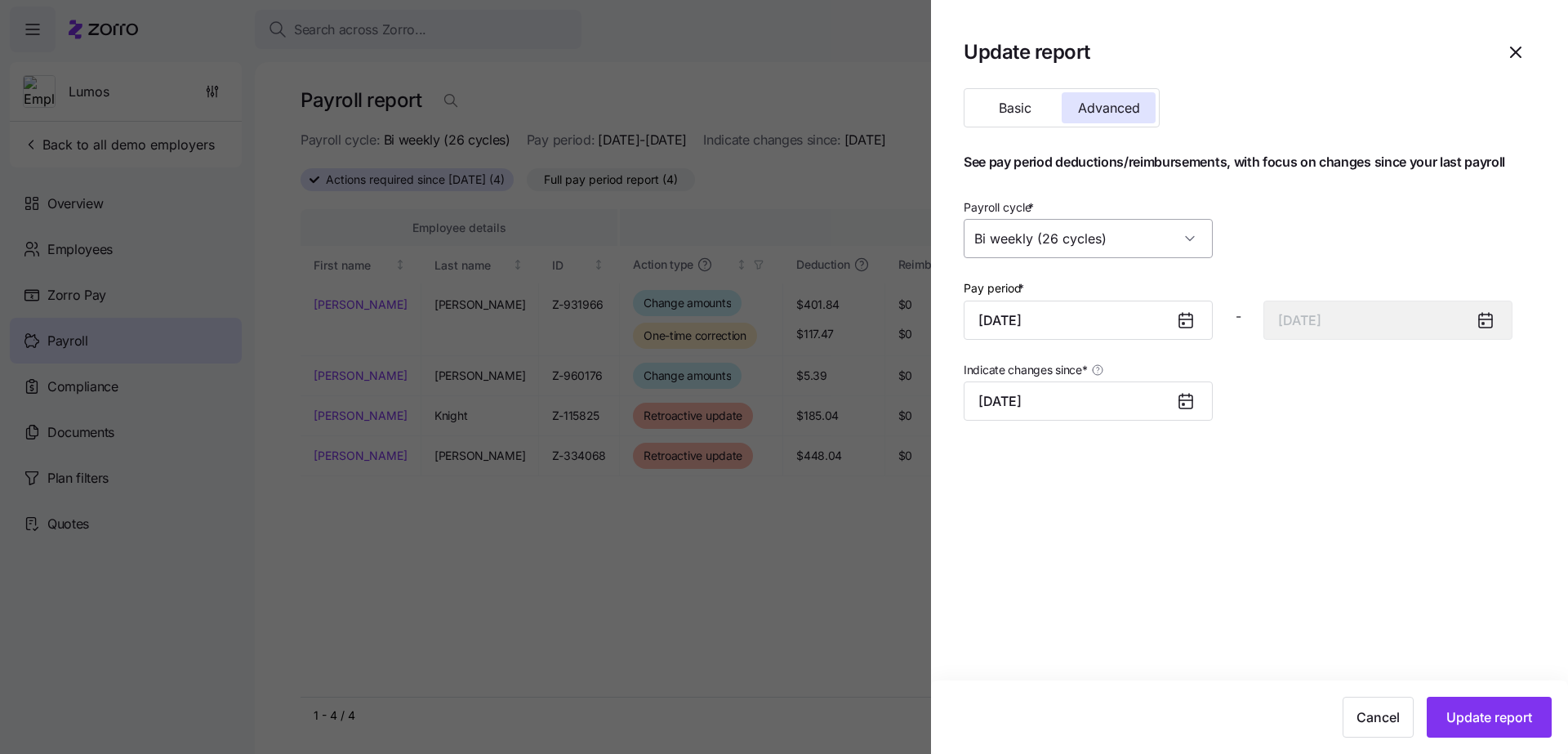
click at [1119, 242] on input "Bi weekly (26 cycles)" at bounding box center [1088, 238] width 249 height 39
click at [1031, 476] on section "Update report Basic Advanced See pay period deductions/reimbursements, with foc…" at bounding box center [1249, 377] width 637 height 754
click at [1521, 54] on icon "button" at bounding box center [1515, 52] width 19 height 19
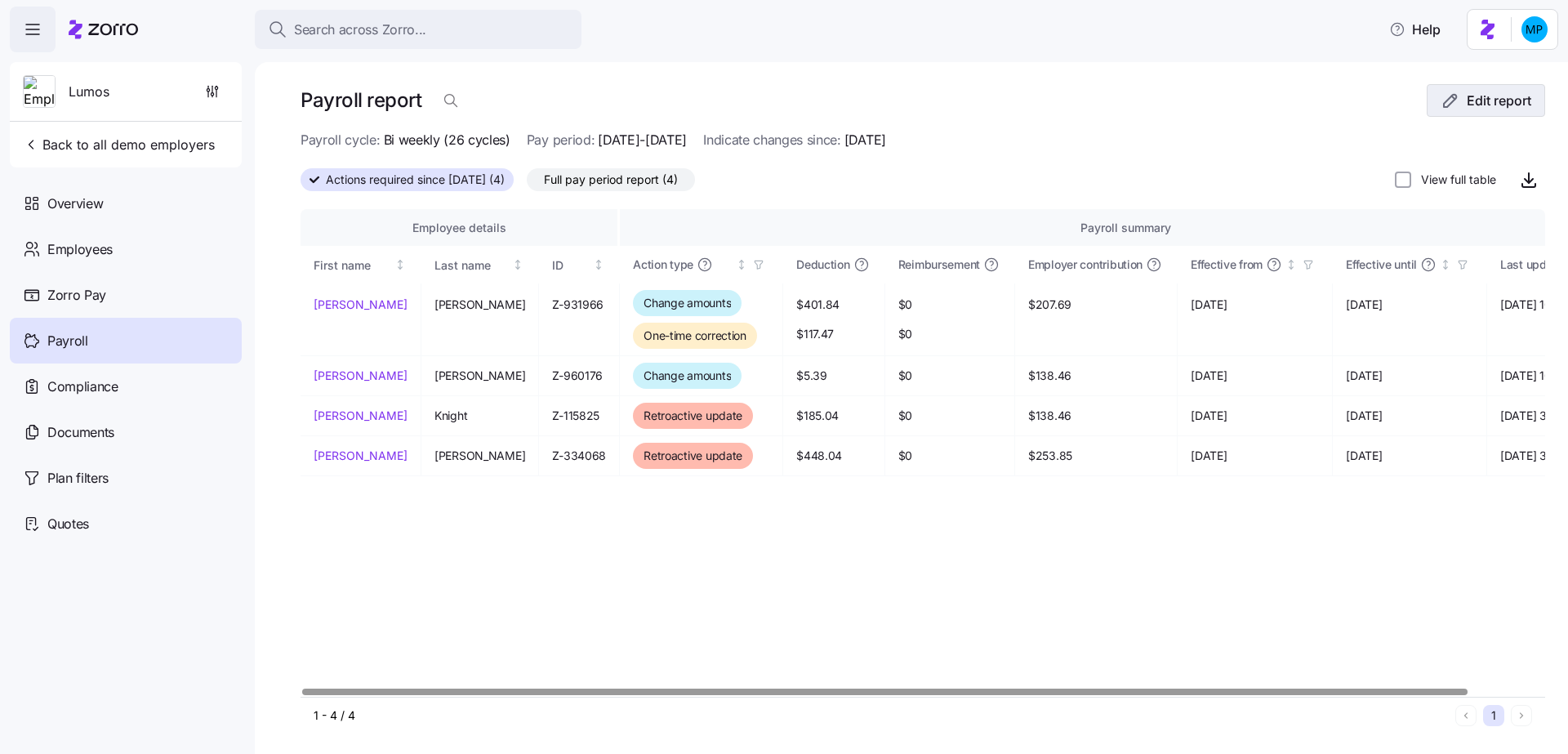
click at [1458, 113] on button "Edit report" at bounding box center [1485, 100] width 118 height 33
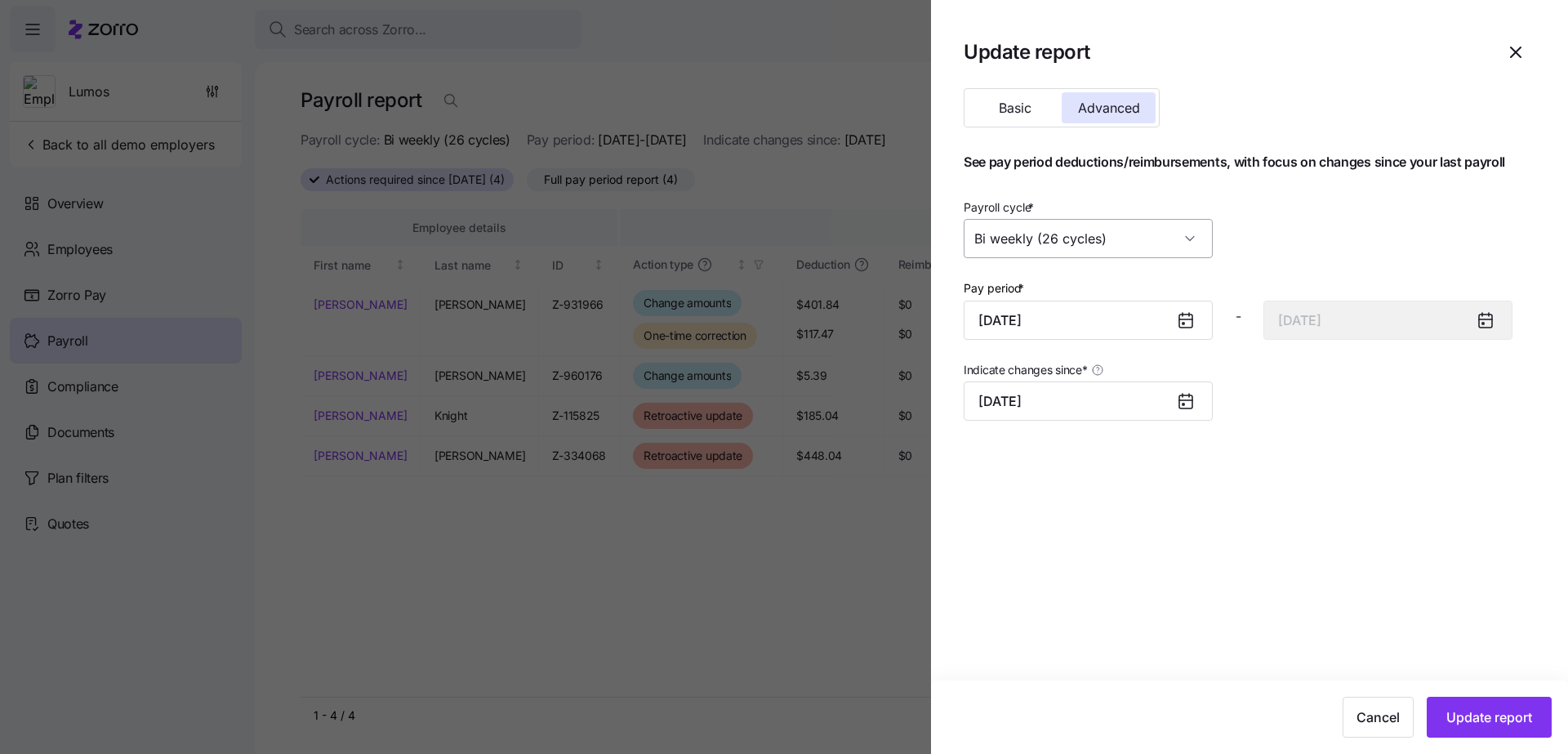
click at [1109, 237] on input "Bi weekly (26 cycles)" at bounding box center [1088, 238] width 249 height 39
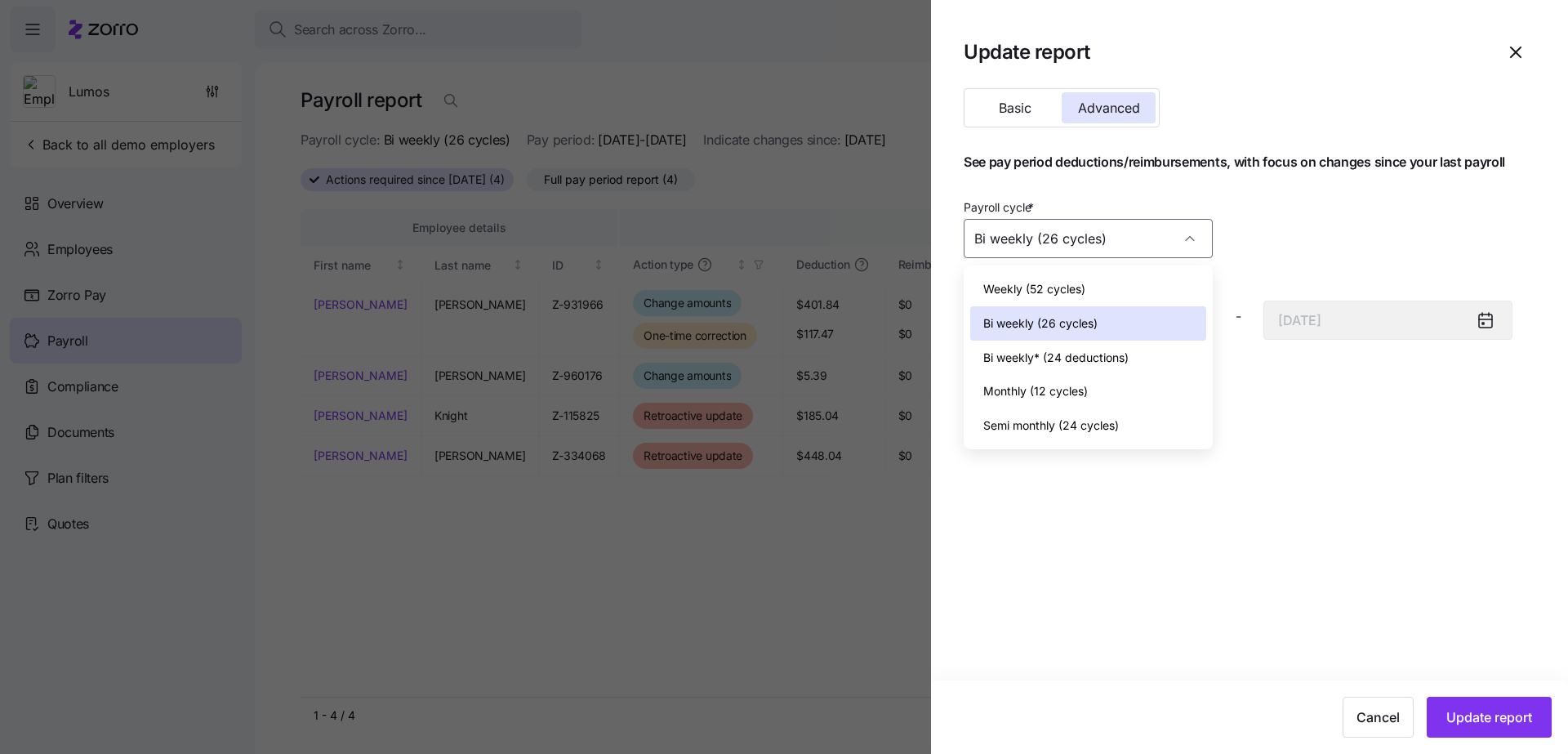
click at [858, 206] on div at bounding box center [784, 377] width 1568 height 754
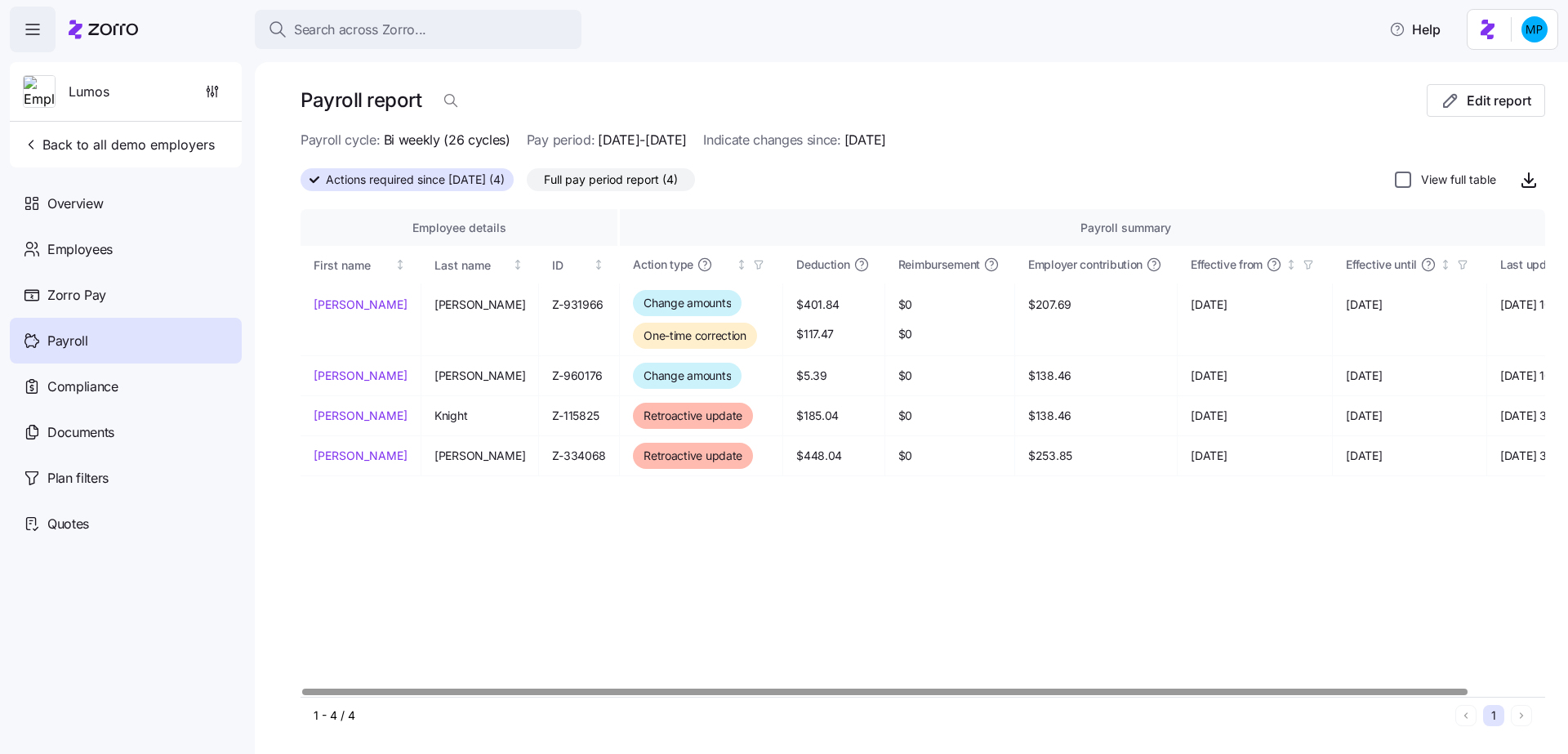
click at [1394, 173] on input "View full table" at bounding box center [1402, 179] width 16 height 16
checkbox input "true"
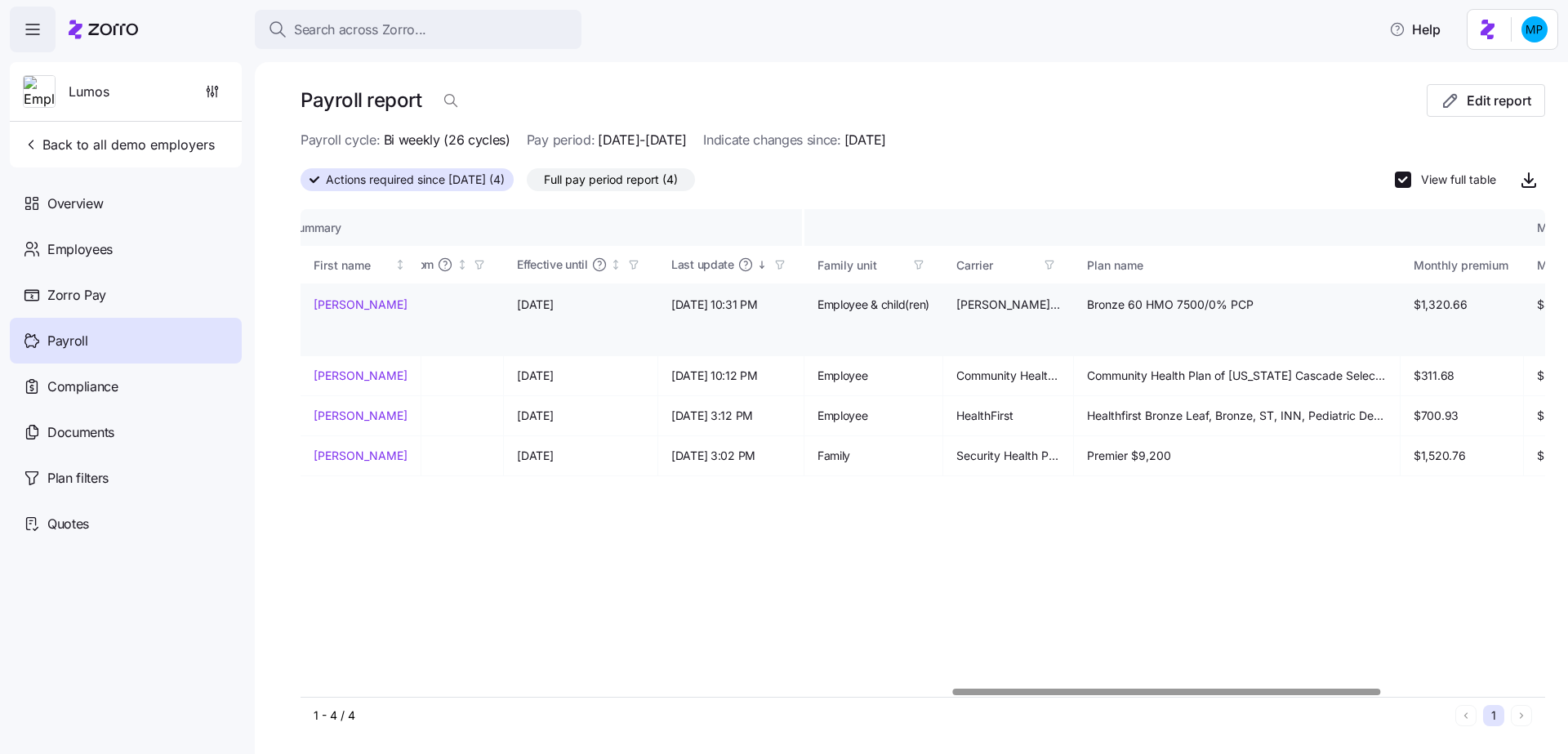
scroll to position [0, 2289]
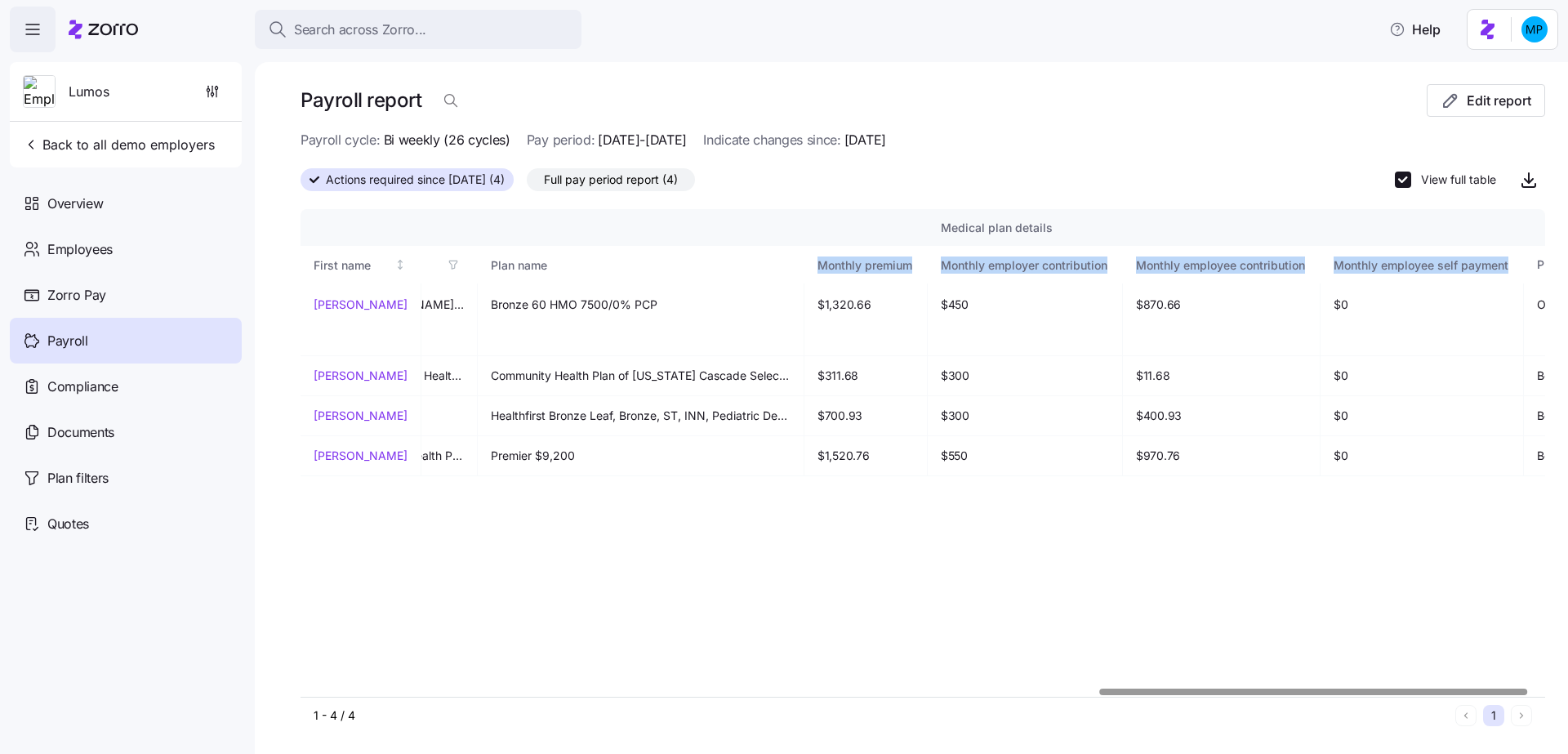
drag, startPoint x: 561, startPoint y: 265, endPoint x: 1264, endPoint y: 261, distance: 703.0
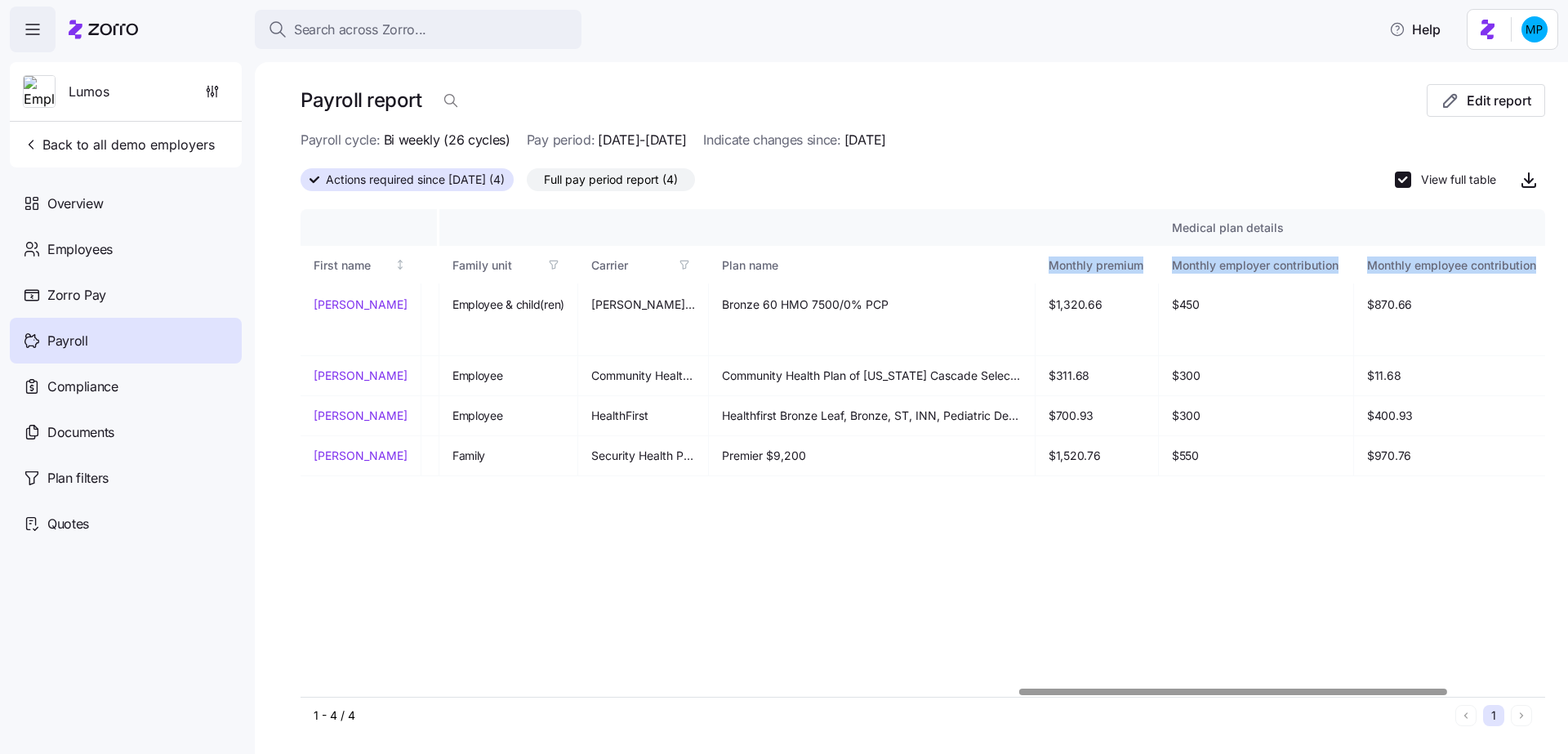
scroll to position [0, 2054]
click at [1051, 257] on div "Monthly premium" at bounding box center [1098, 265] width 95 height 18
drag, startPoint x: 798, startPoint y: 262, endPoint x: 866, endPoint y: 274, distance: 69.1
click at [1039, 274] on th "Monthly premium" at bounding box center [1100, 264] width 123 height 38
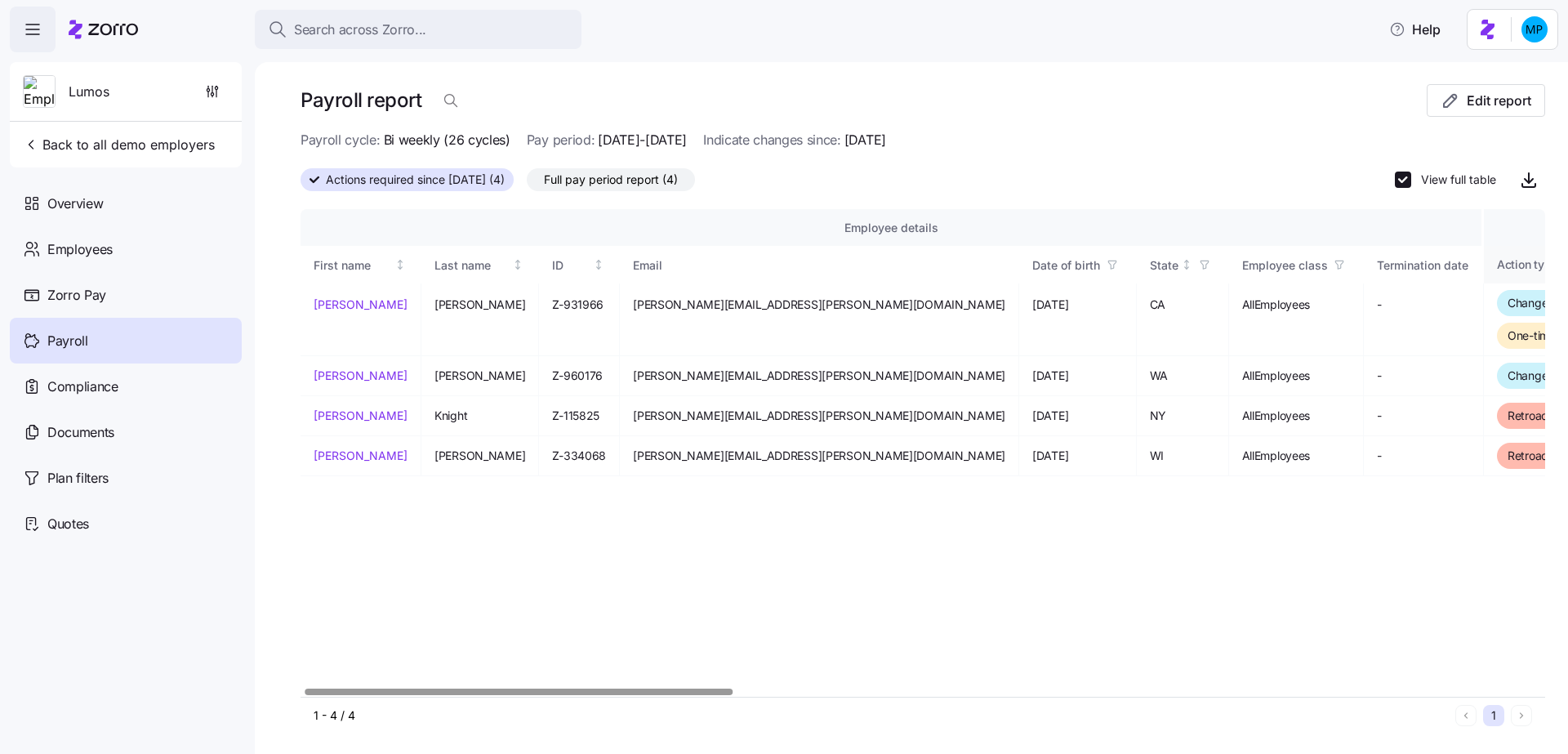
scroll to position [0, 129]
